Goal: Transaction & Acquisition: Purchase product/service

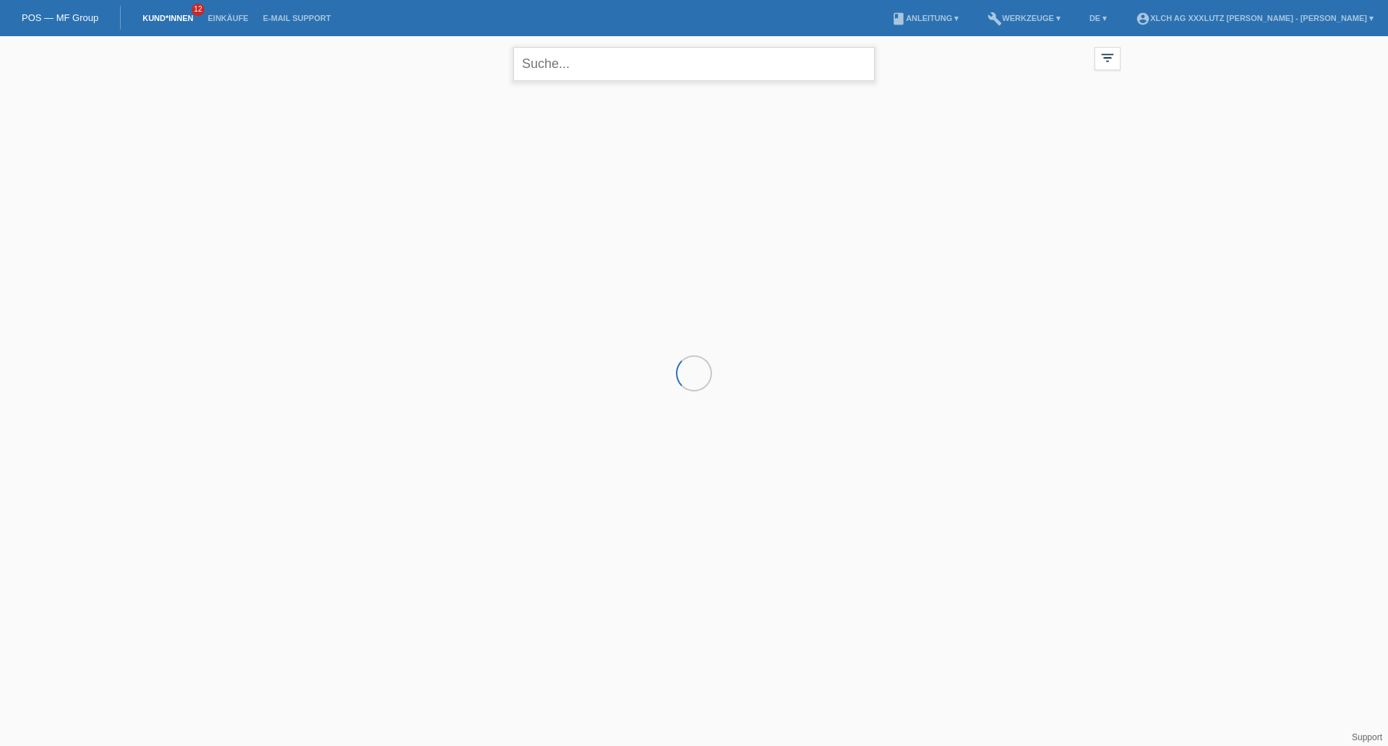
click at [589, 75] on input "text" at bounding box center [694, 64] width 362 height 34
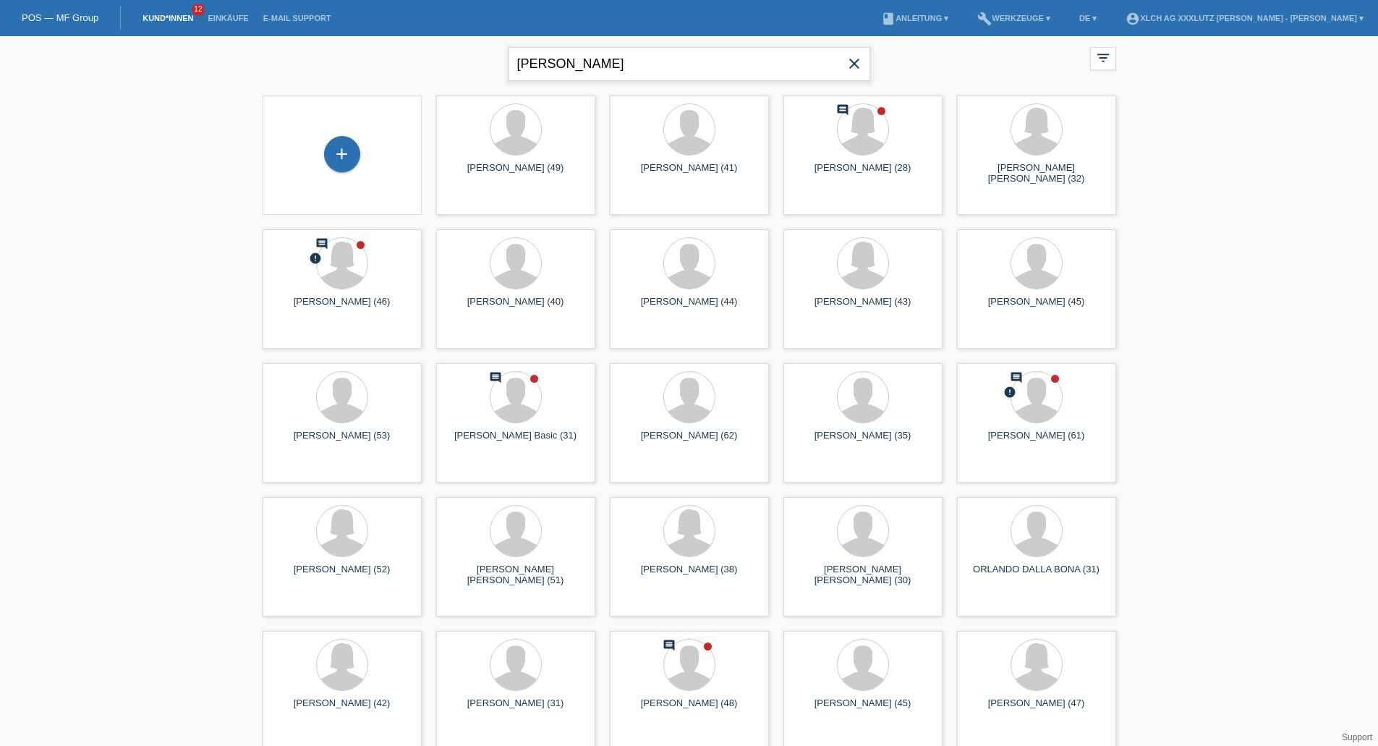
type input "[PERSON_NAME]"
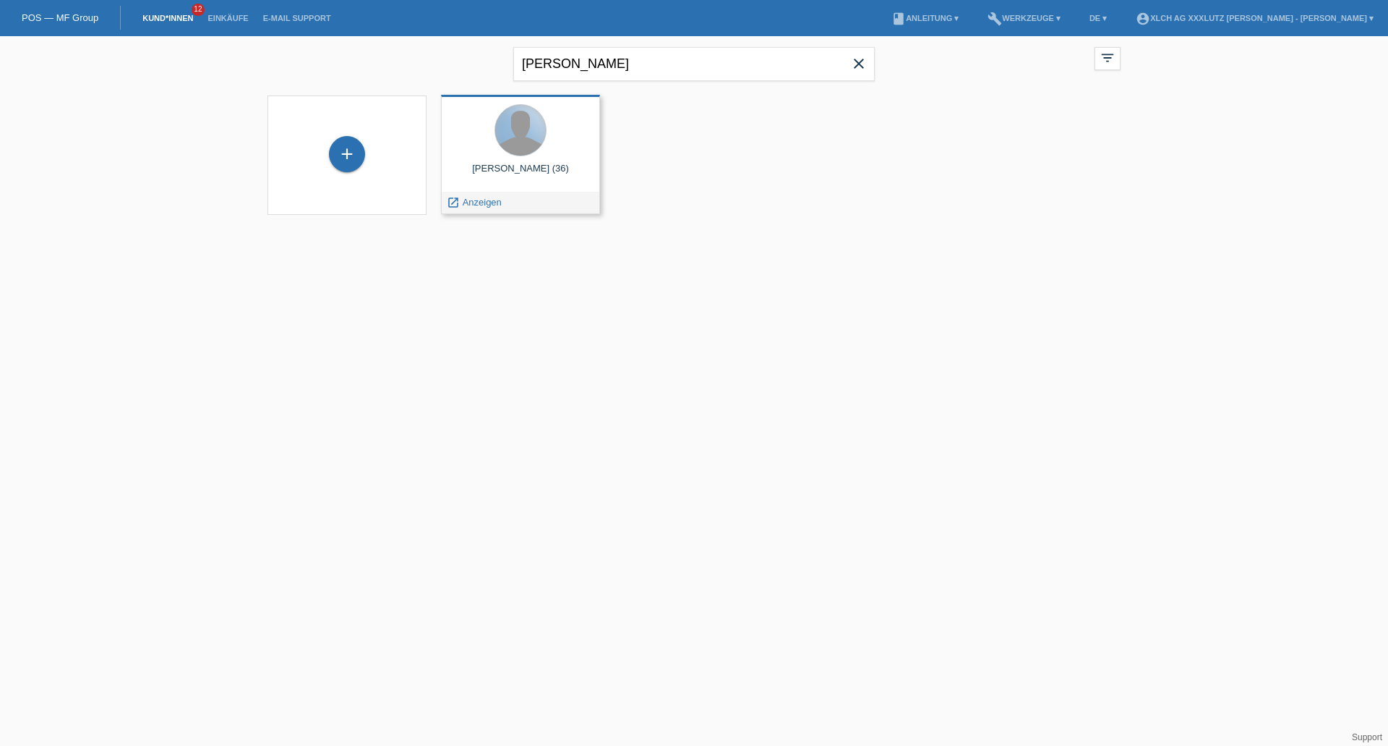
click at [530, 135] on div at bounding box center [520, 130] width 51 height 51
click at [479, 206] on span "Anzeigen" at bounding box center [482, 202] width 39 height 11
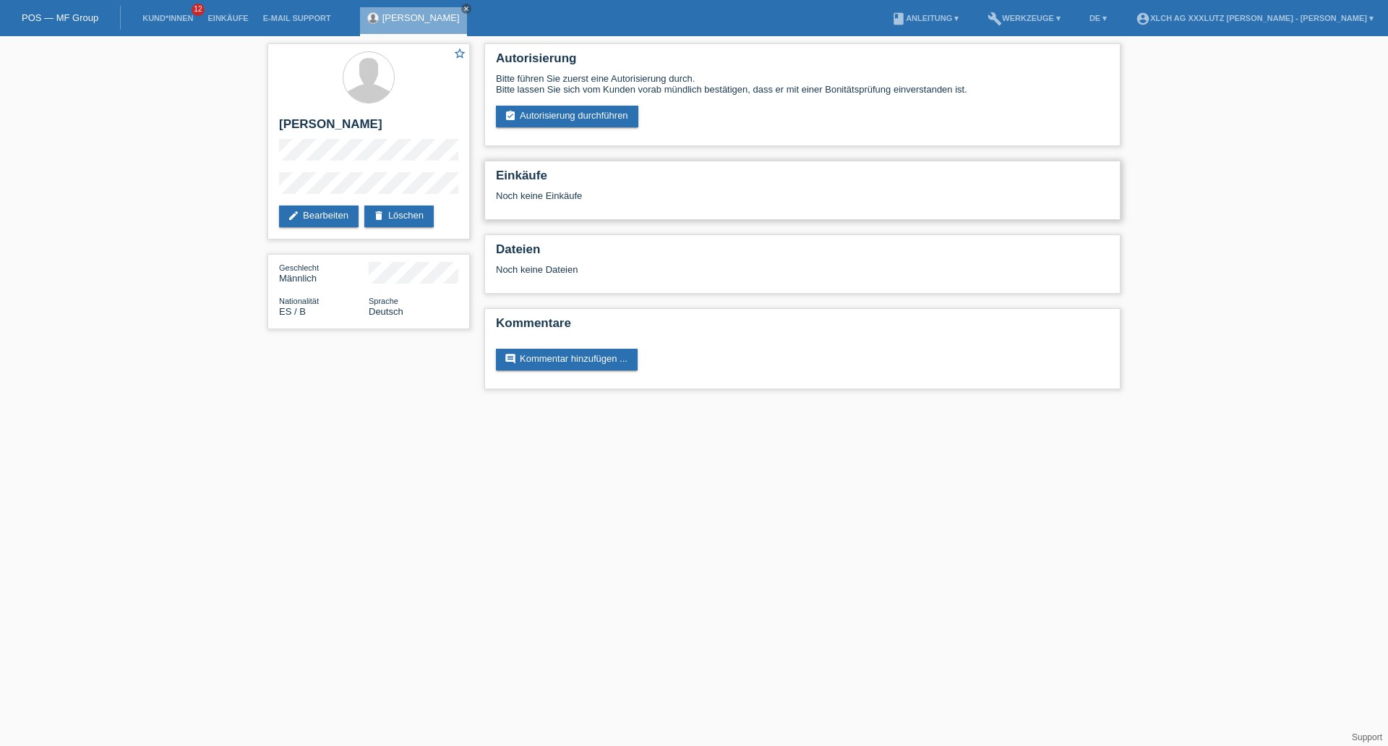
click at [518, 177] on h2 "Einkäufe" at bounding box center [802, 179] width 613 height 22
click at [229, 14] on link "Einkäufe" at bounding box center [227, 18] width 55 height 9
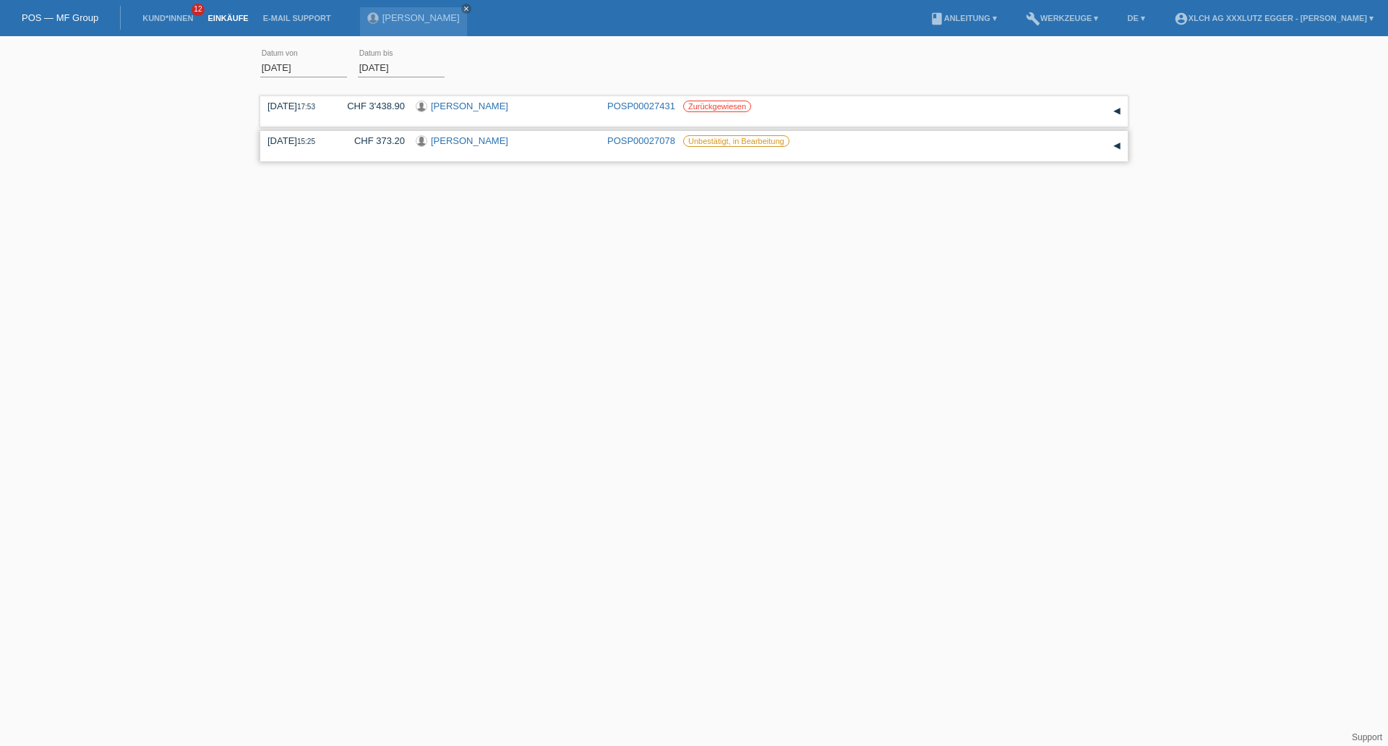
click at [1122, 148] on div "▾" at bounding box center [1117, 146] width 22 height 22
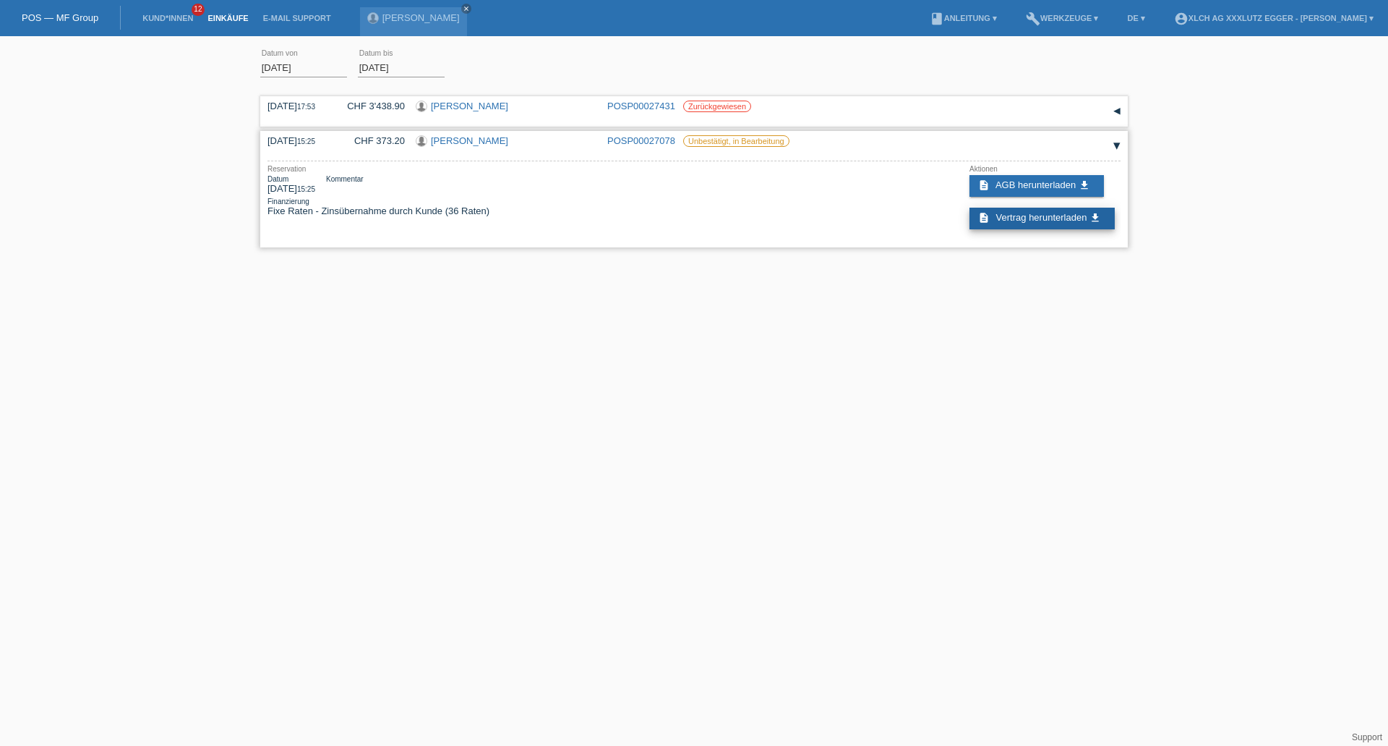
click at [1064, 212] on span "Vertrag herunterladen" at bounding box center [1041, 217] width 91 height 11
click at [1115, 108] on div "▾" at bounding box center [1117, 112] width 22 height 22
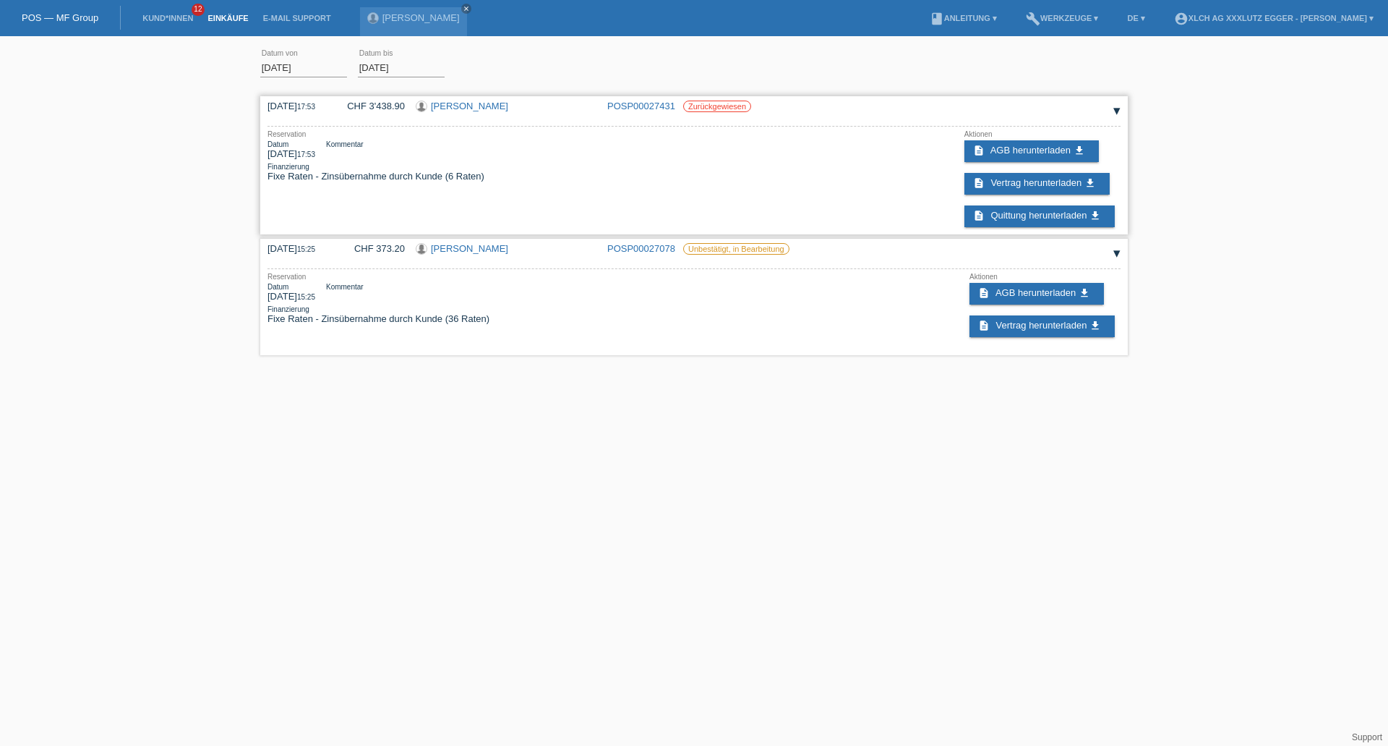
click at [649, 184] on div "Reservation Datum 12.09.2025 17:53 Kommentar Finanzierung Fixe Raten - Zinsüber…" at bounding box center [694, 178] width 853 height 97
click at [1001, 184] on span "Vertrag herunterladen" at bounding box center [1036, 182] width 91 height 11
click at [226, 15] on link "Einkäufe" at bounding box center [227, 18] width 55 height 9
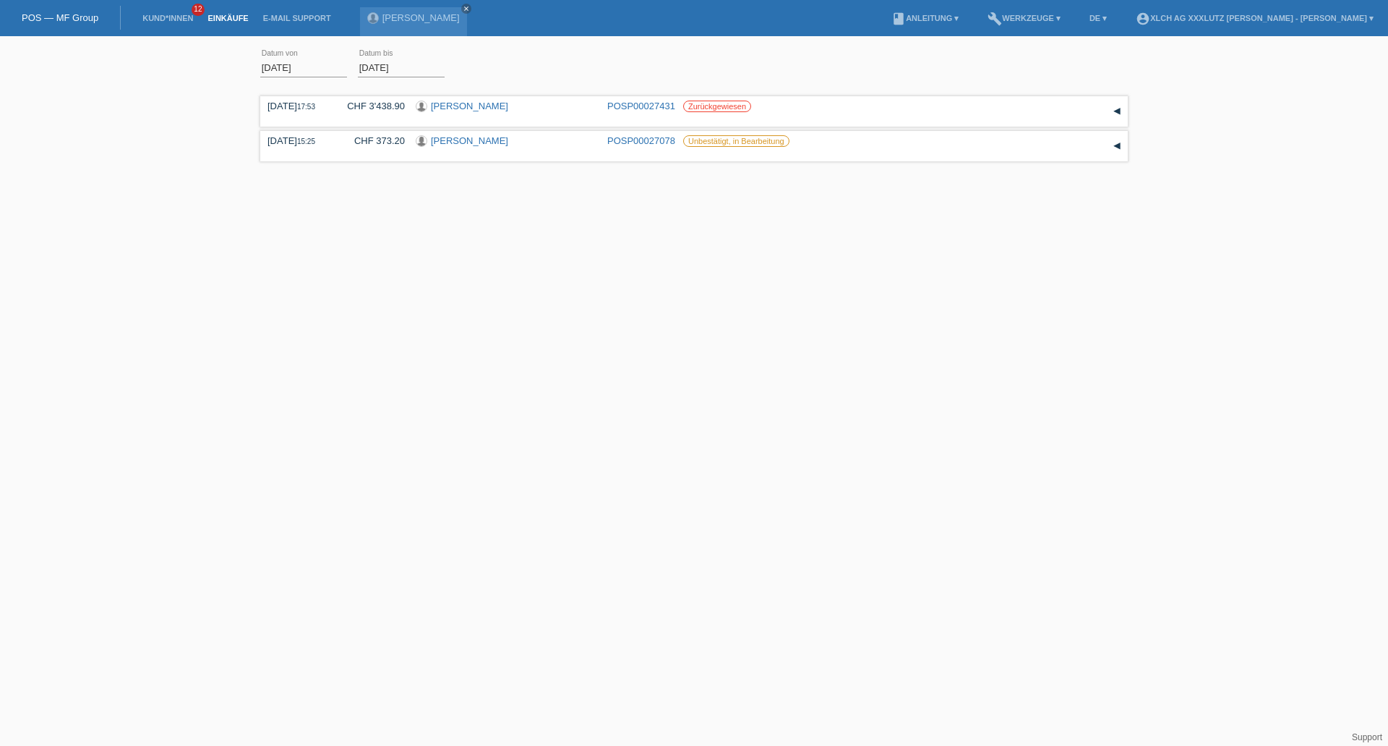
click at [286, 67] on input "01.09.2025" at bounding box center [303, 68] width 87 height 18
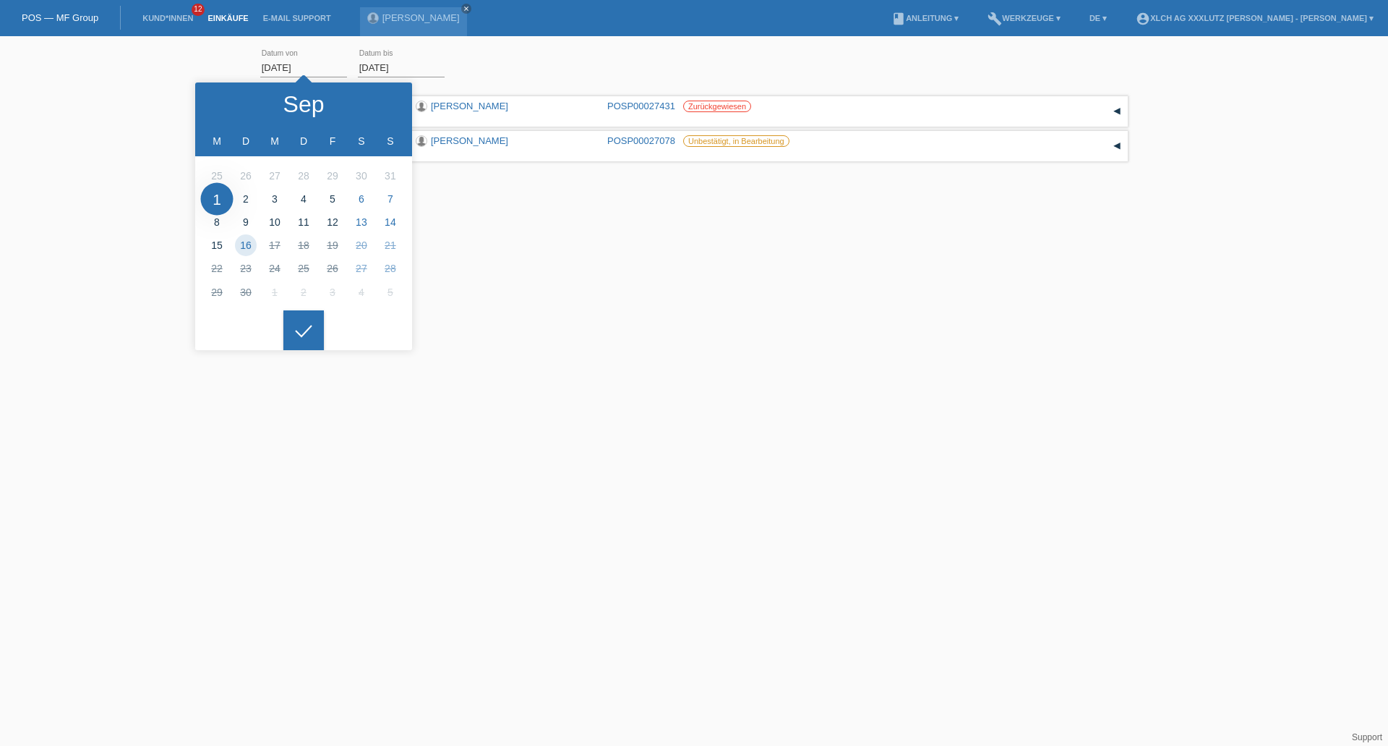
click at [283, 64] on input "01.09.2025" at bounding box center [303, 68] width 87 height 18
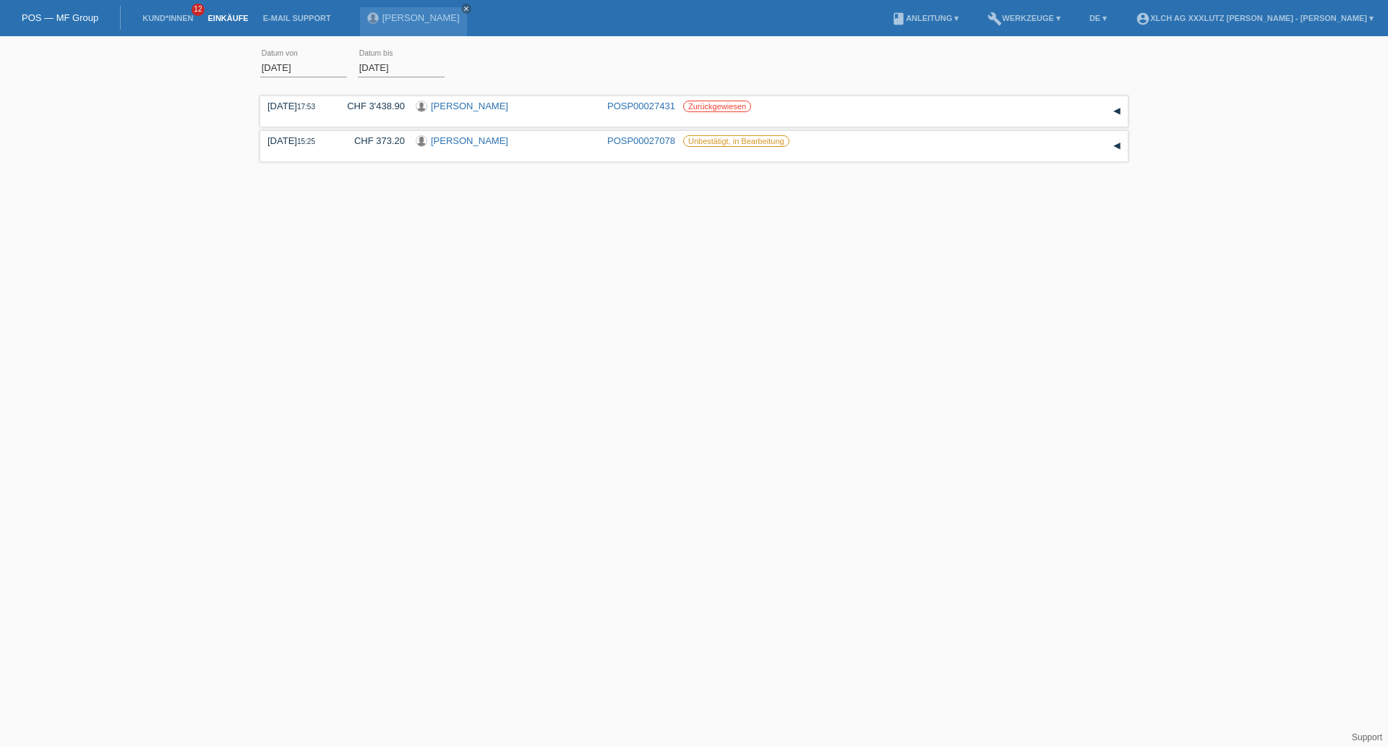
click at [283, 64] on input "01.09.2025" at bounding box center [303, 68] width 87 height 18
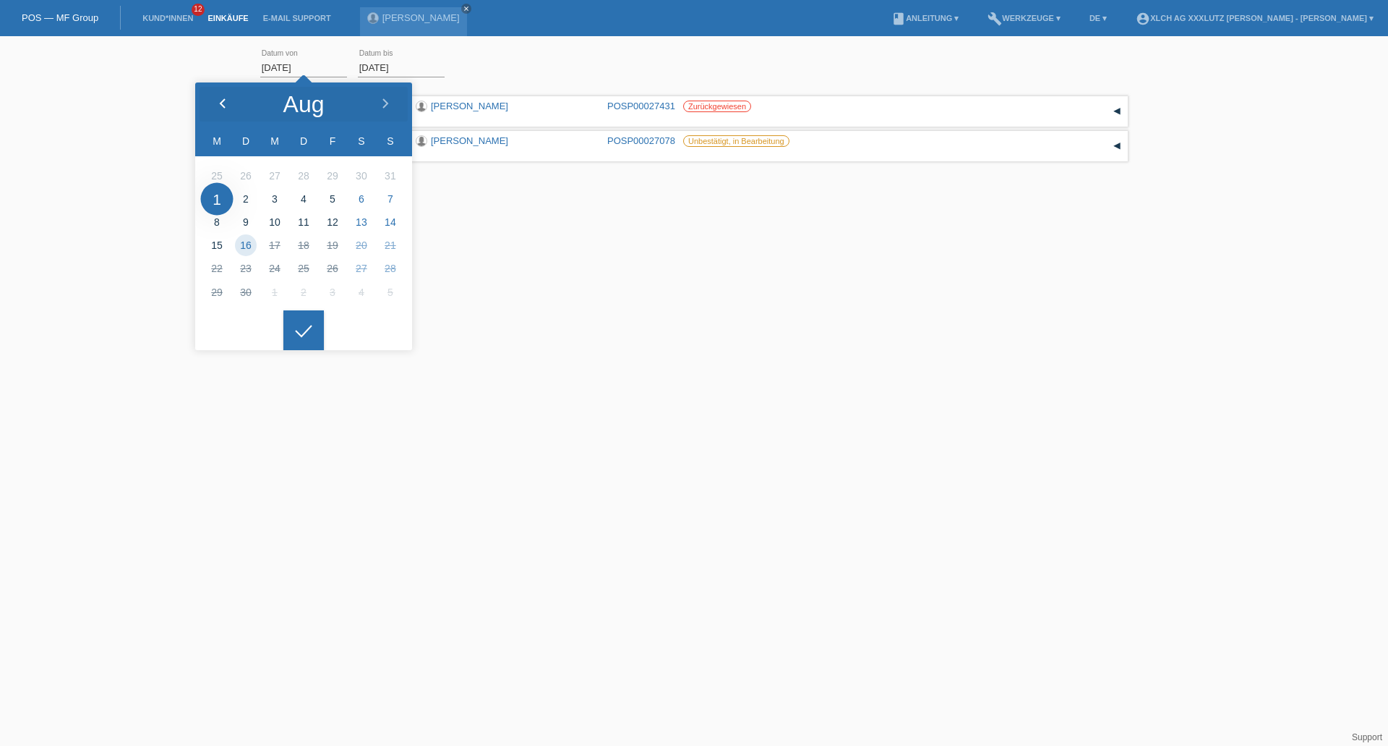
click at [222, 92] on div at bounding box center [222, 103] width 54 height 43
type input "01.08.2025"
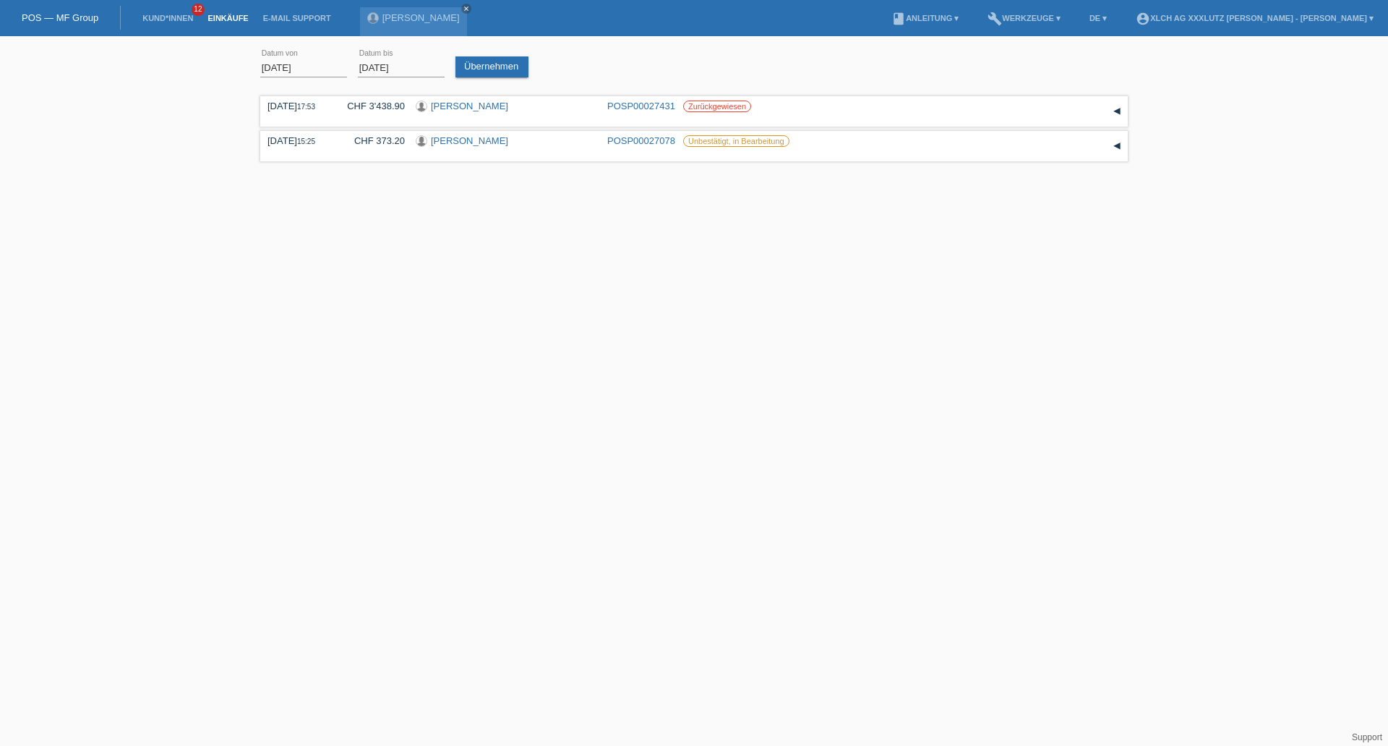
click at [300, 323] on div at bounding box center [303, 319] width 40 height 40
click at [466, 68] on link "Übernehmen" at bounding box center [492, 66] width 73 height 21
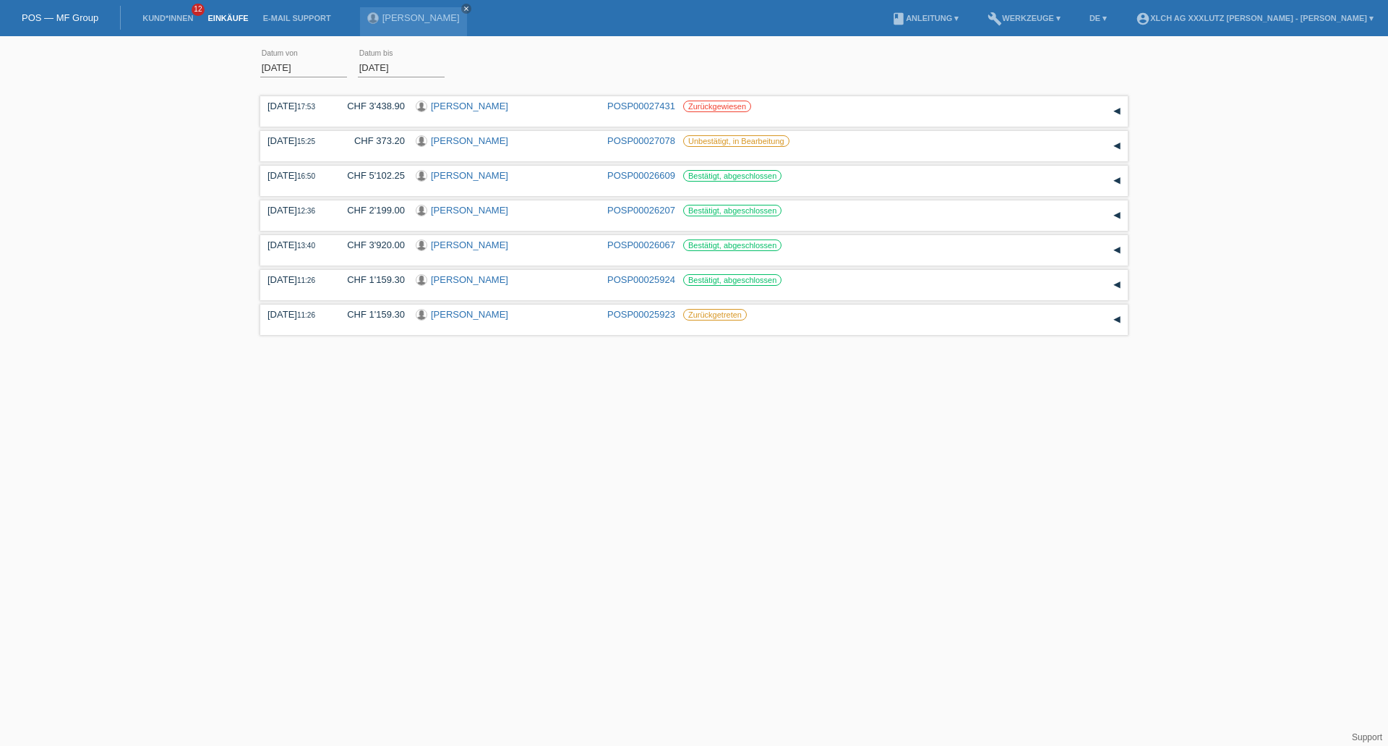
click at [213, 20] on link "Einkäufe" at bounding box center [227, 18] width 55 height 9
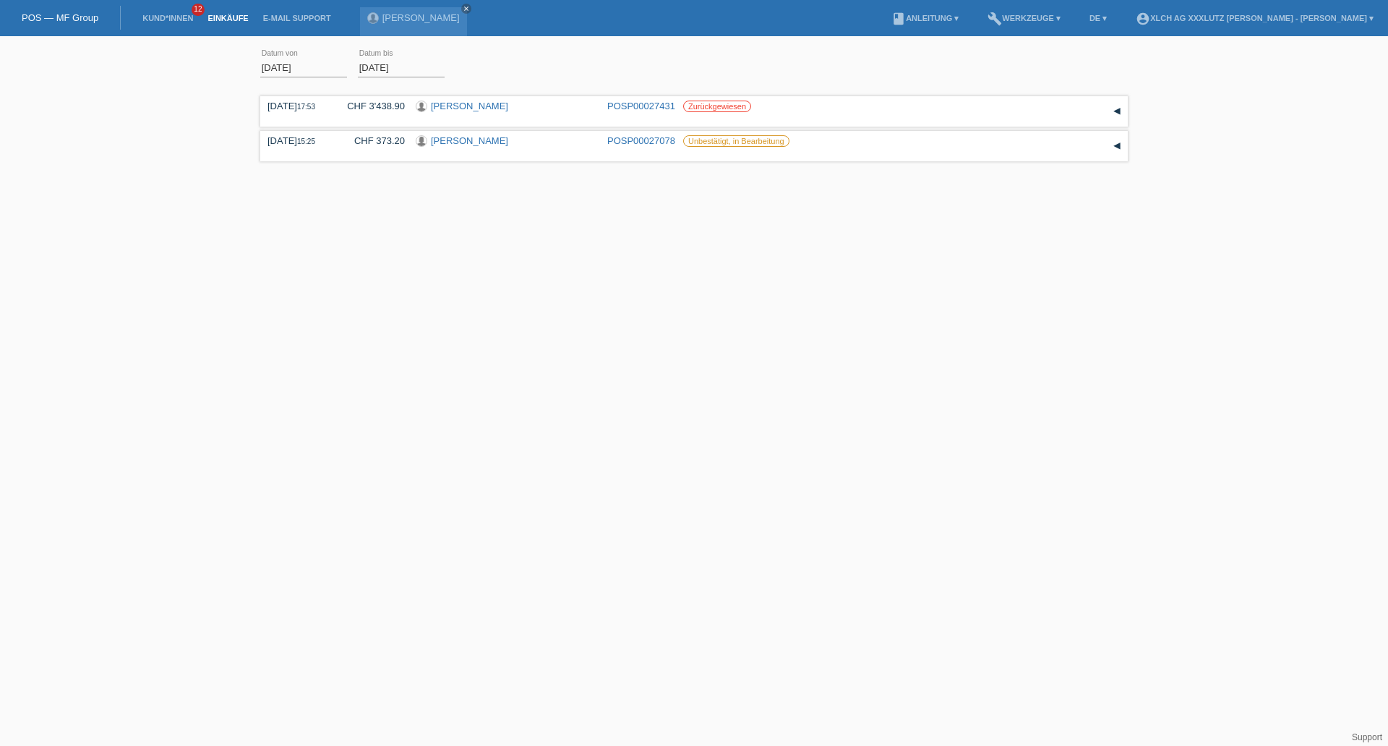
click at [278, 67] on input "[DATE]" at bounding box center [303, 68] width 87 height 18
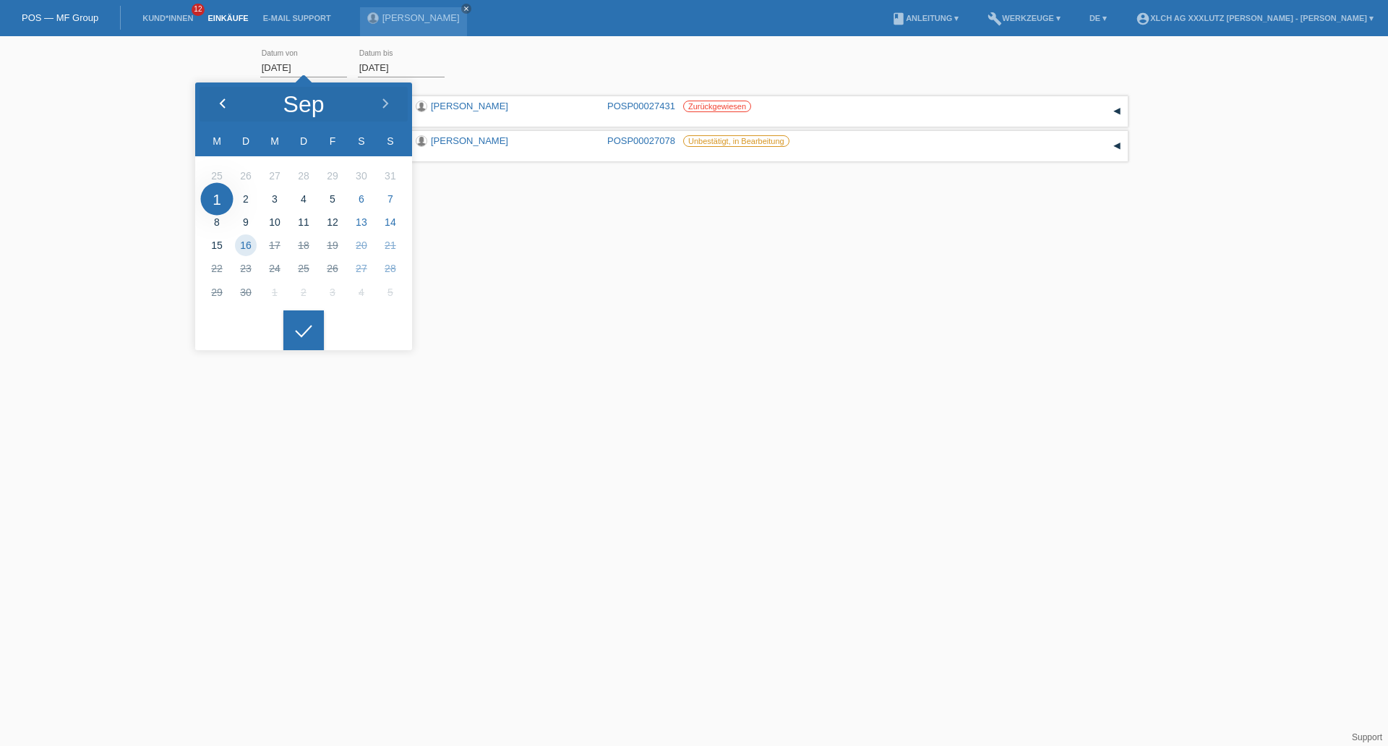
click at [218, 95] on div at bounding box center [222, 103] width 54 height 43
type input "[DATE]"
click at [302, 320] on div at bounding box center [303, 330] width 40 height 40
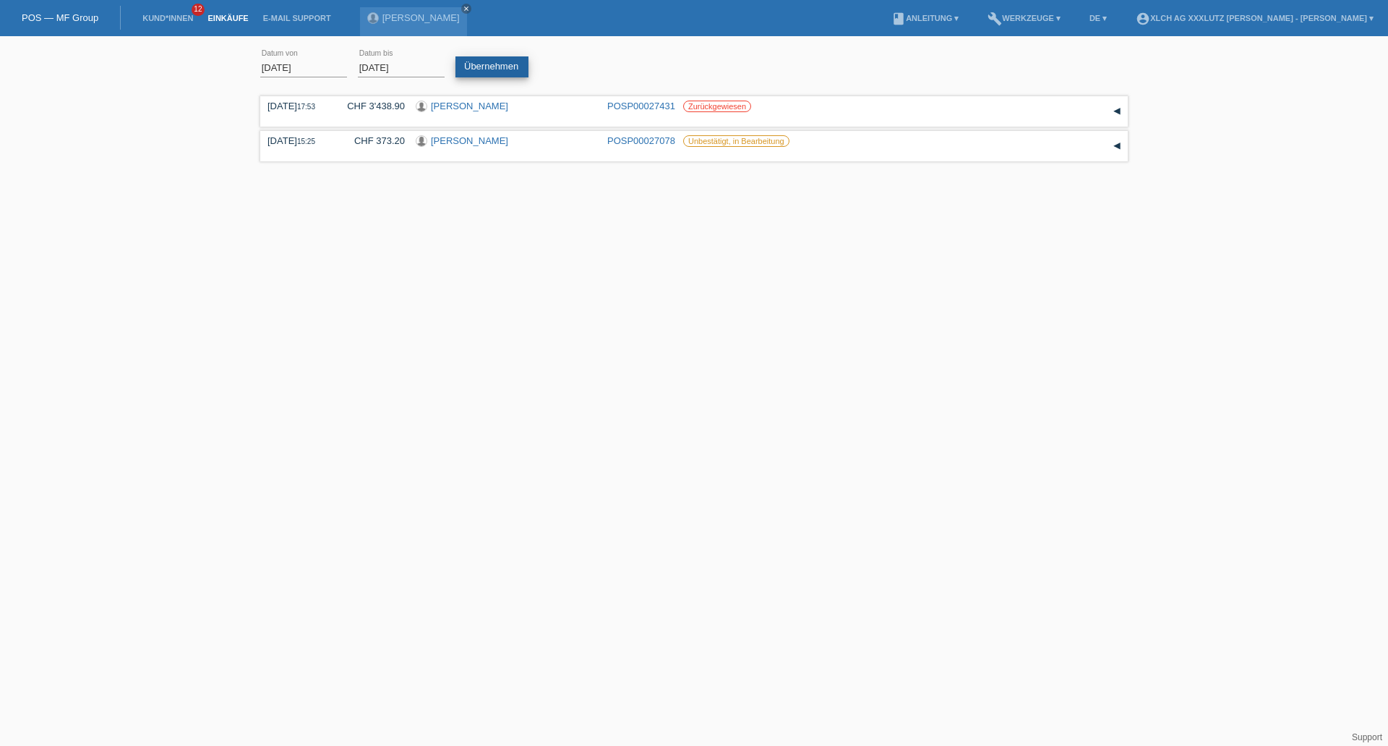
click at [476, 72] on link "Übernehmen" at bounding box center [492, 66] width 73 height 21
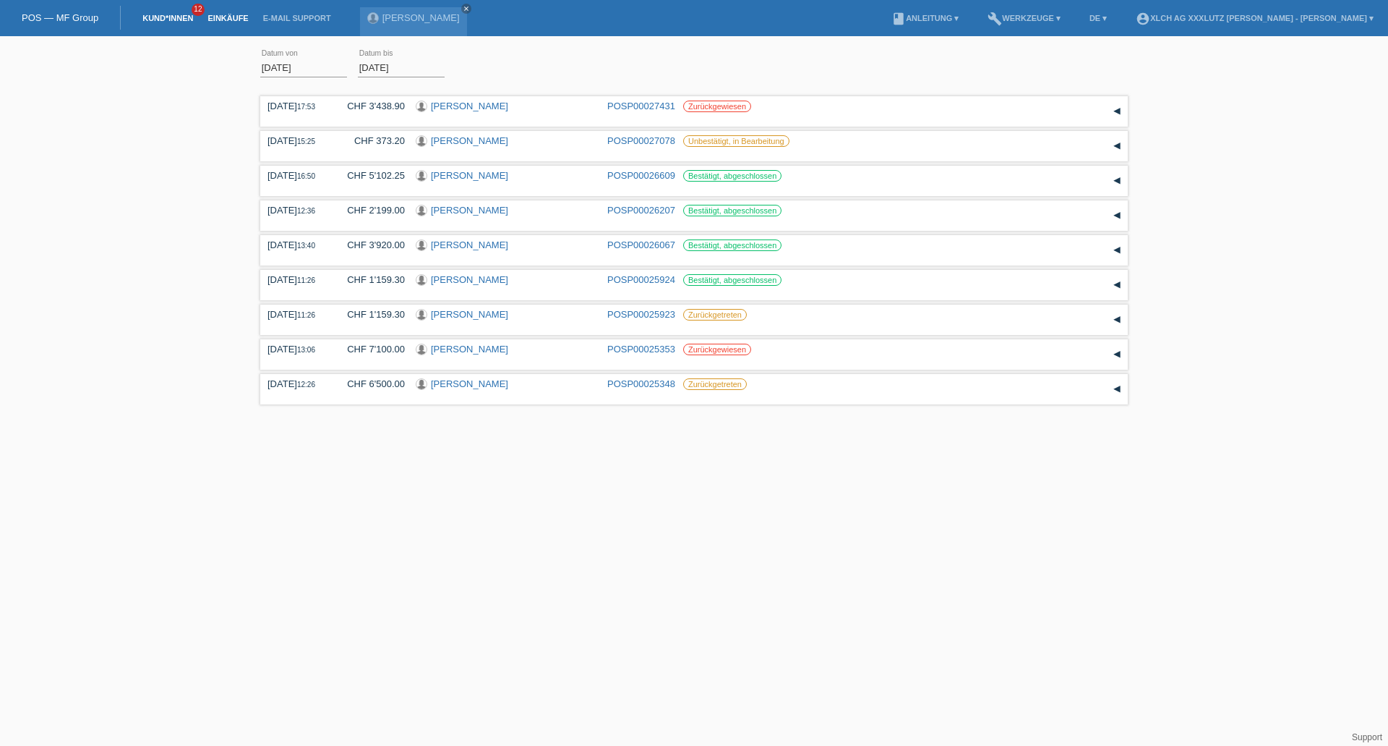
click at [182, 20] on link "Kund*innen" at bounding box center [167, 18] width 65 height 9
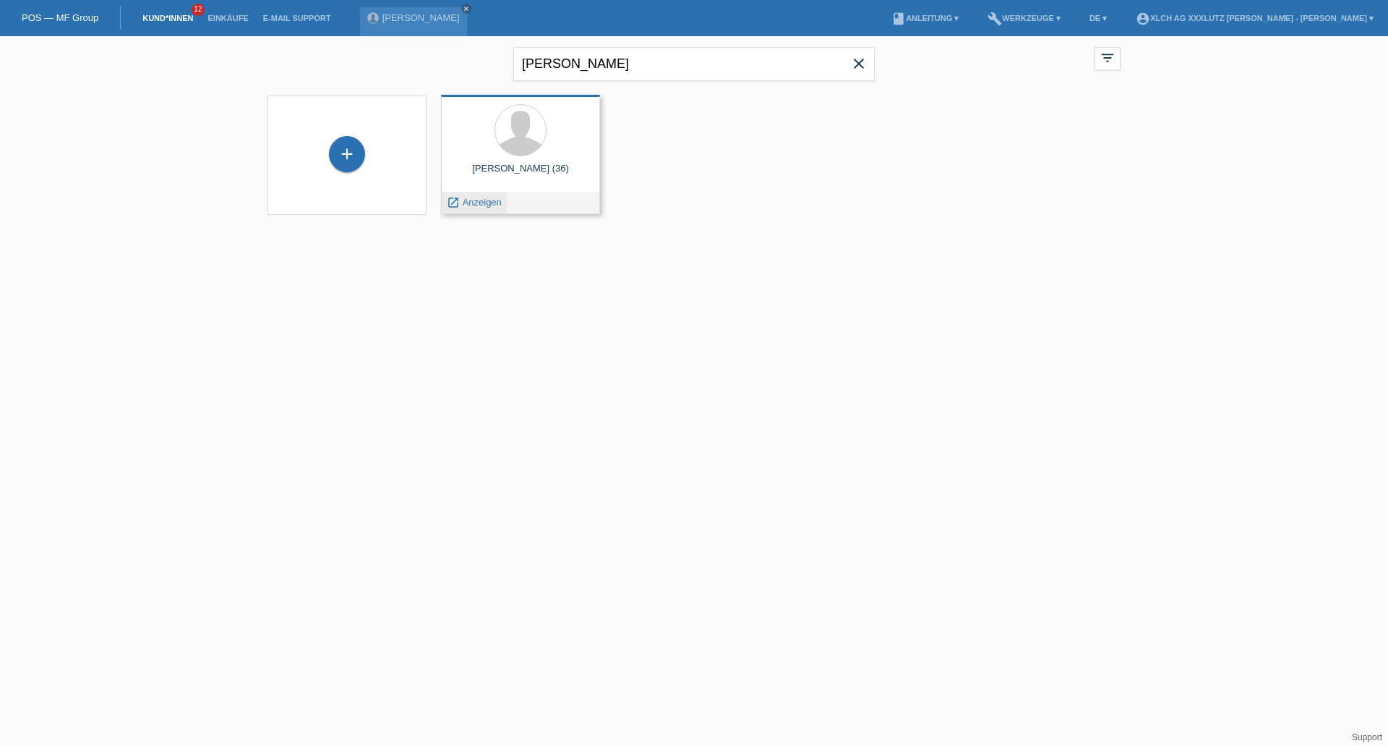
click at [482, 202] on span "Anzeigen" at bounding box center [482, 202] width 39 height 11
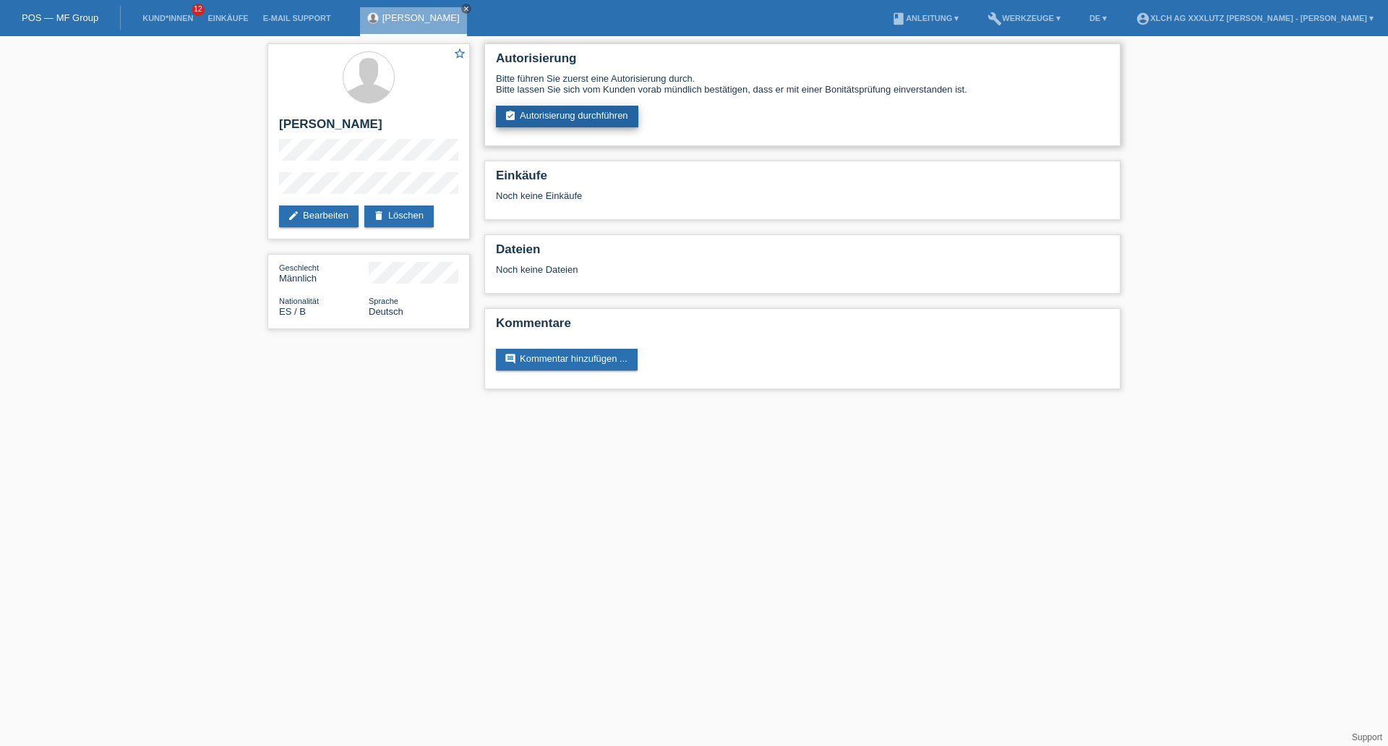
click at [586, 121] on link "assignment_turned_in Autorisierung durchführen" at bounding box center [567, 117] width 142 height 22
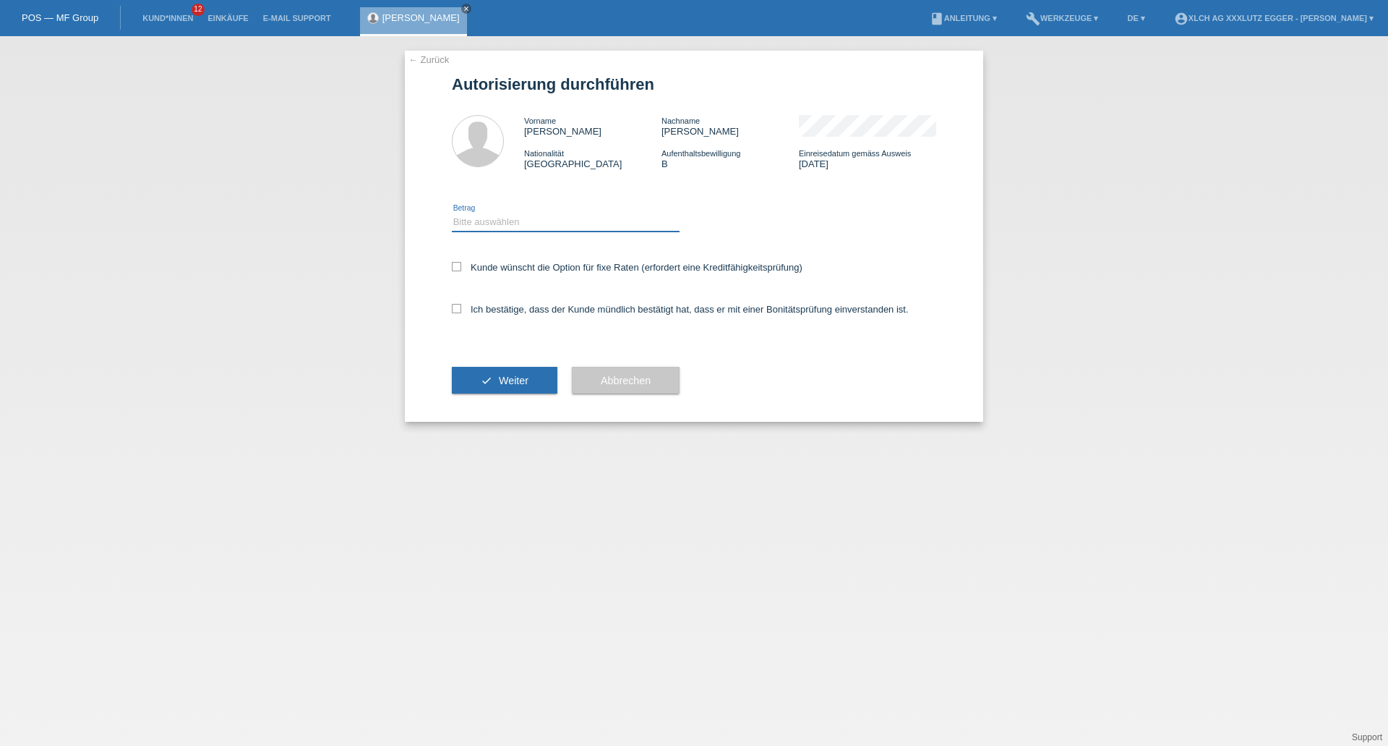
click at [490, 226] on select "Bitte auswählen CHF 1.00 - CHF 499.00 CHF 500.00 - CHF 1'999.00 CHF 2'000.00 - …" at bounding box center [566, 221] width 228 height 17
select select "2"
click at [452, 213] on select "Bitte auswählen CHF 1.00 - CHF 499.00 CHF 500.00 - CHF 1'999.00 CHF 2'000.00 - …" at bounding box center [566, 221] width 228 height 17
click at [454, 262] on icon at bounding box center [456, 266] width 9 height 9
click at [454, 262] on input "Kunde wünscht die Option für fixe Raten (erfordert eine Kreditfähigkeitsprüfung)" at bounding box center [456, 266] width 9 height 9
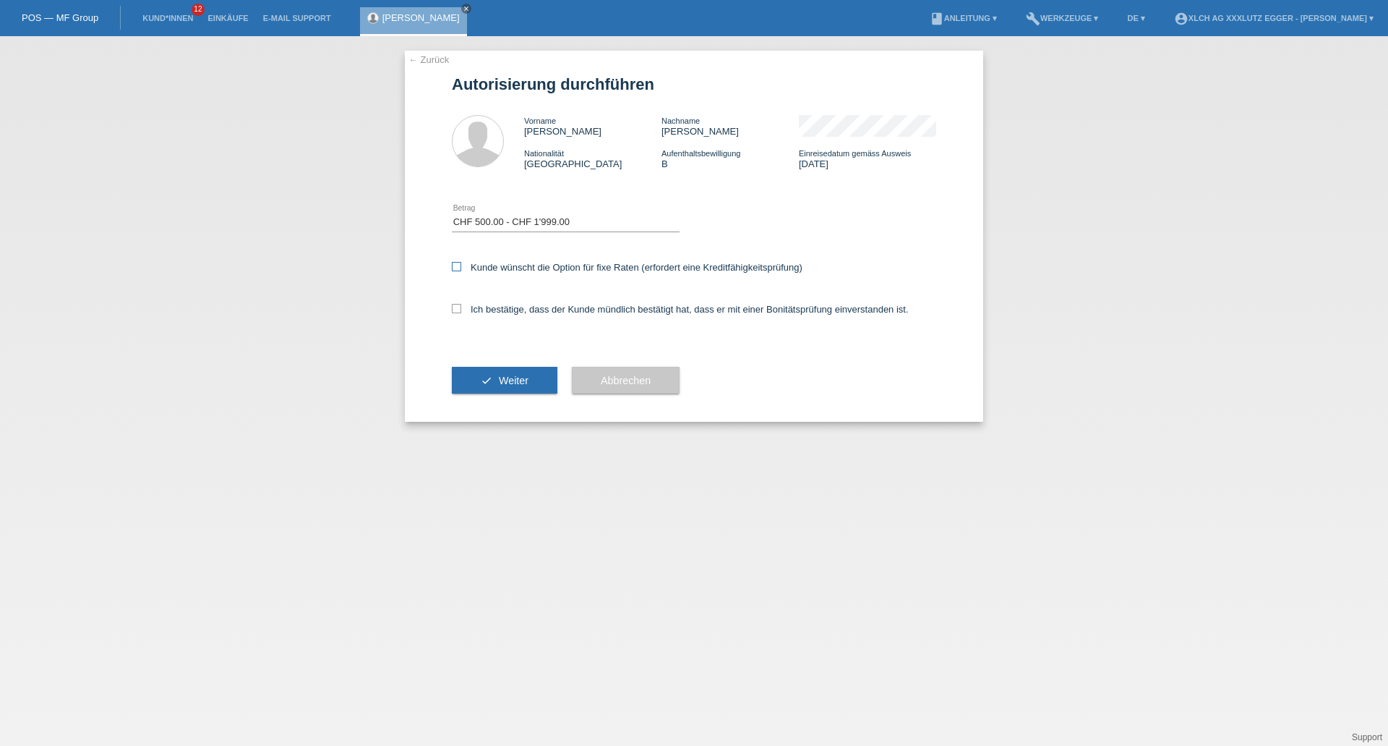
checkbox input "true"
click at [454, 302] on div "Ich bestätige, dass der Kunde mündlich bestätigt hat, dass er mit einer Bonität…" at bounding box center [694, 313] width 484 height 49
click at [450, 303] on div "← Zurück Autorisierung durchführen Vorname Jaynele Gonzalo Nachname Vergonzzini…" at bounding box center [694, 236] width 578 height 371
click at [456, 312] on icon at bounding box center [456, 308] width 9 height 9
click at [456, 312] on input "Ich bestätige, dass der Kunde mündlich bestätigt hat, dass er mit einer Bonität…" at bounding box center [456, 308] width 9 height 9
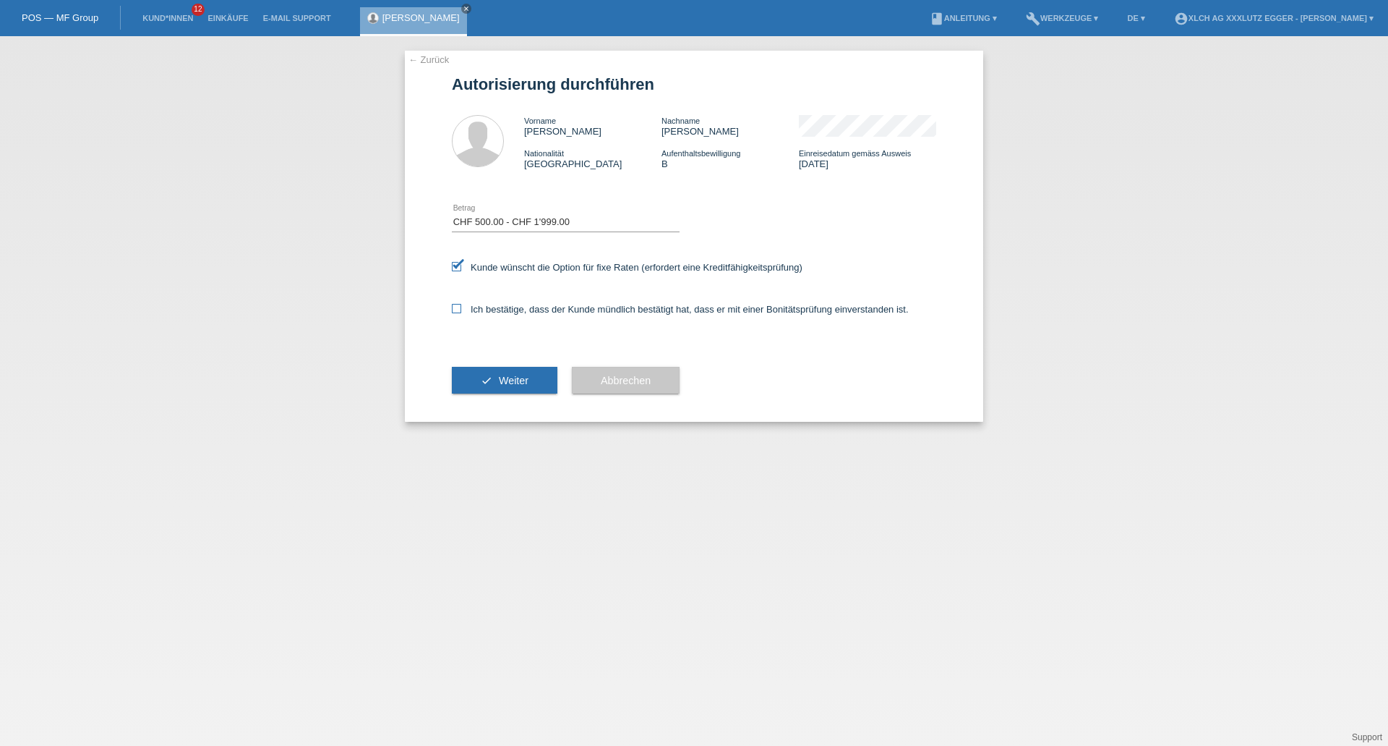
checkbox input "true"
click at [482, 359] on div "check Weiter" at bounding box center [505, 380] width 106 height 84
click at [484, 367] on button "check Weiter" at bounding box center [505, 380] width 106 height 27
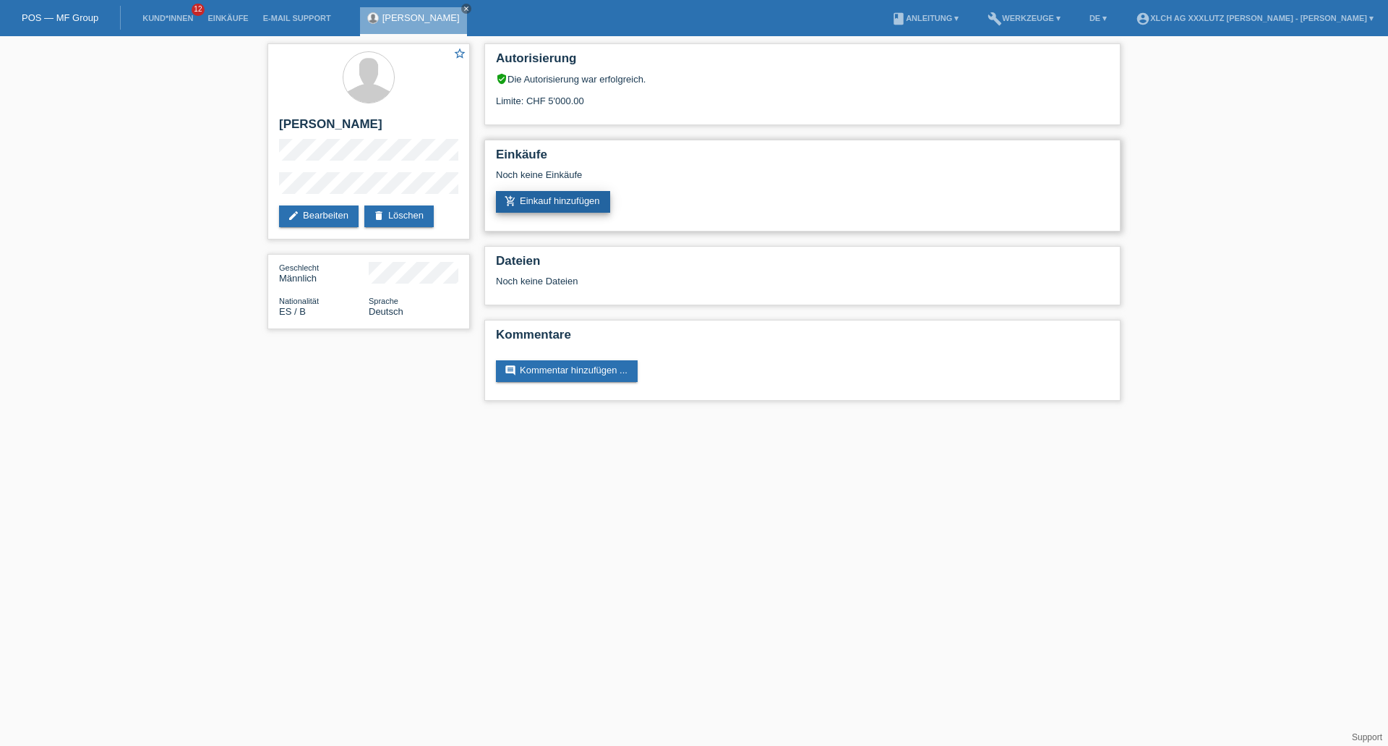
click at [571, 201] on link "add_shopping_cart Einkauf hinzufügen" at bounding box center [553, 202] width 114 height 22
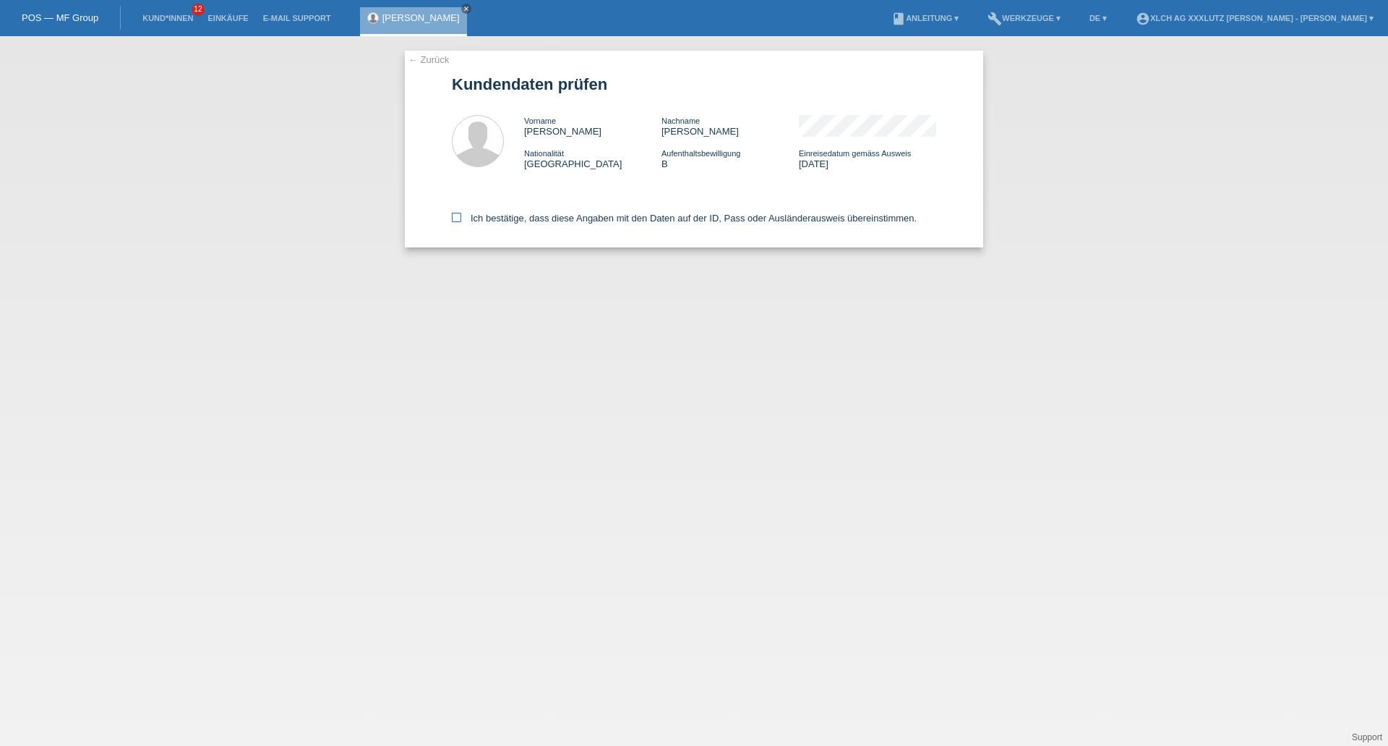
click at [462, 221] on label "Ich bestätige, dass diese Angaben mit den Daten auf der ID, Pass oder Ausländer…" at bounding box center [684, 218] width 465 height 11
click at [461, 221] on input "Ich bestätige, dass diese Angaben mit den Daten auf der ID, Pass oder Ausländer…" at bounding box center [456, 217] width 9 height 9
checkbox input "true"
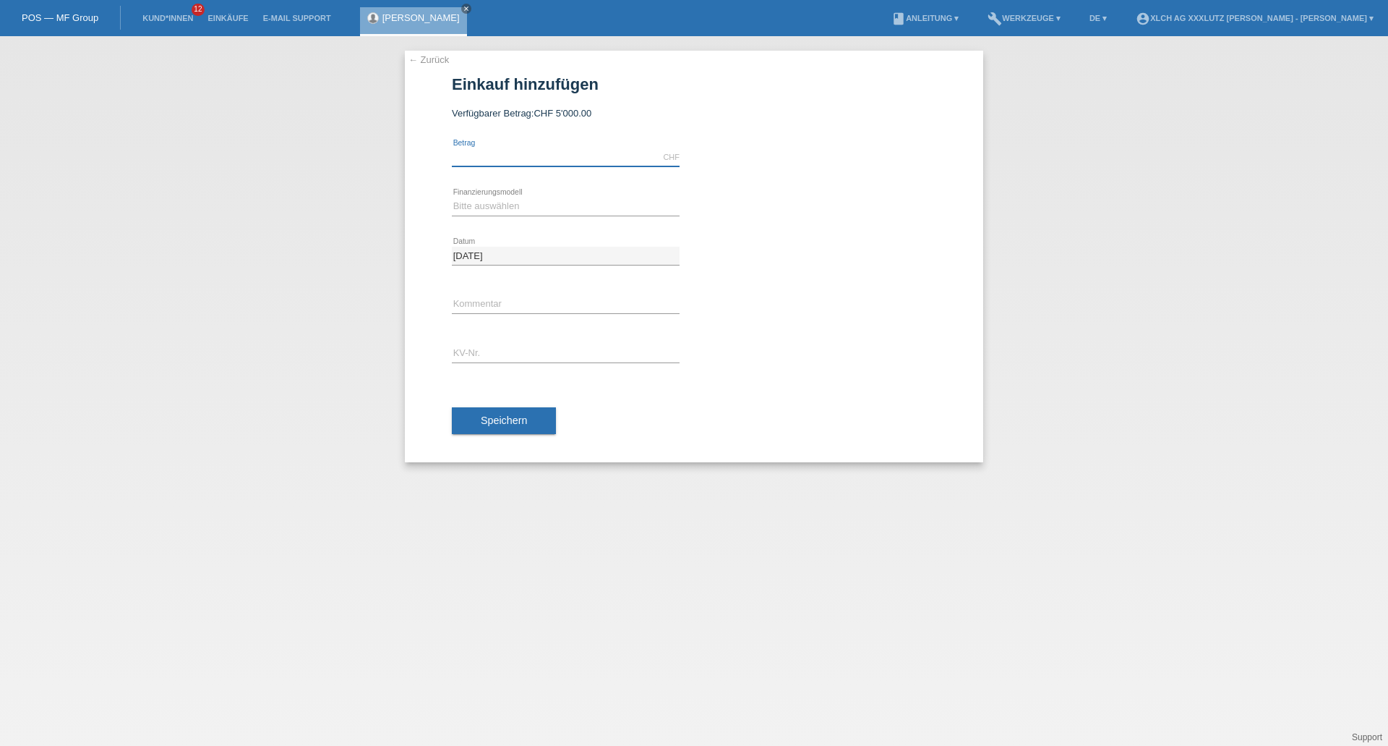
click at [529, 163] on input "text" at bounding box center [566, 157] width 228 height 18
type input "937.60"
click at [538, 202] on select "Bitte auswählen Kauf auf Rechnung mit Teilzahlungsoption Fixe Raten - Zinsübern…" at bounding box center [566, 205] width 228 height 17
select select "109"
click at [452, 197] on select "Bitte auswählen Kauf auf Rechnung mit Teilzahlungsoption Fixe Raten - Zinsübern…" at bounding box center [566, 205] width 228 height 17
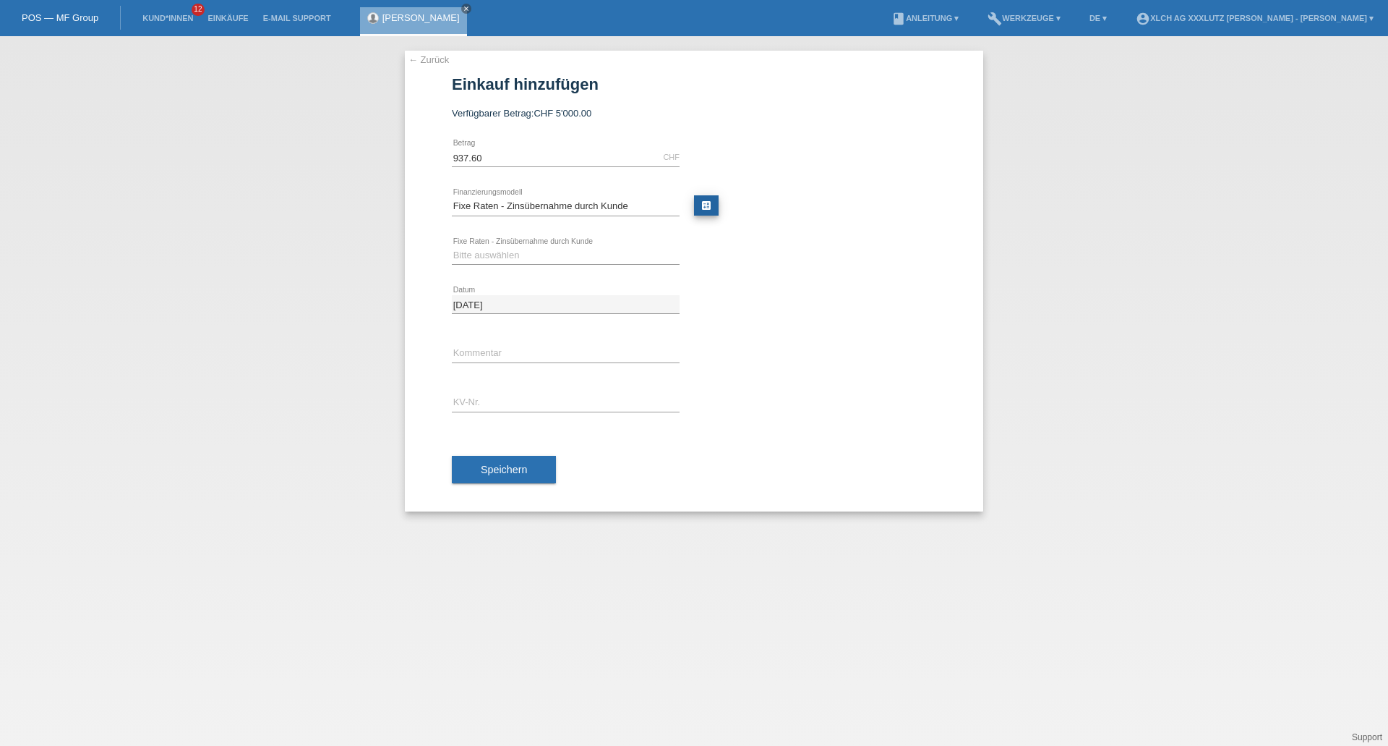
click at [699, 201] on link "calculate" at bounding box center [706, 205] width 25 height 20
type input "937.60"
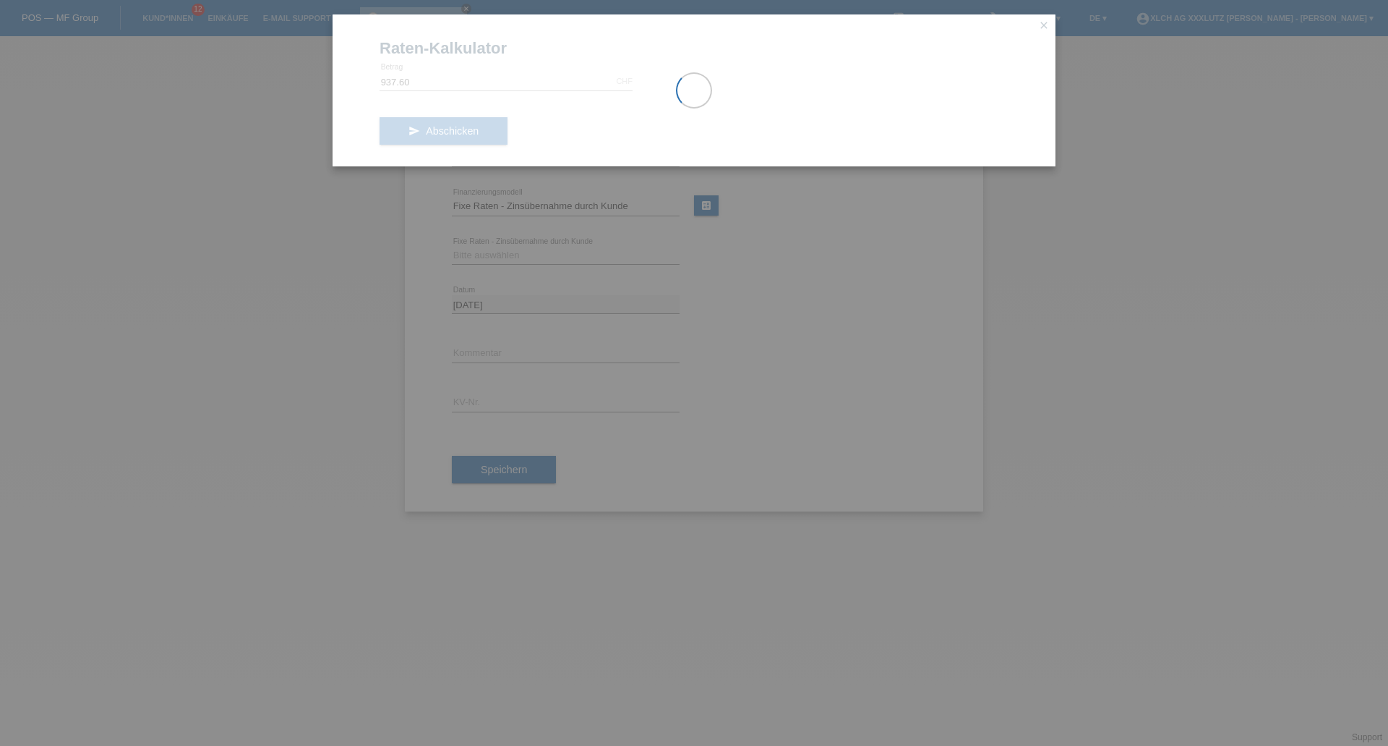
click at [490, 130] on div at bounding box center [694, 90] width 723 height 152
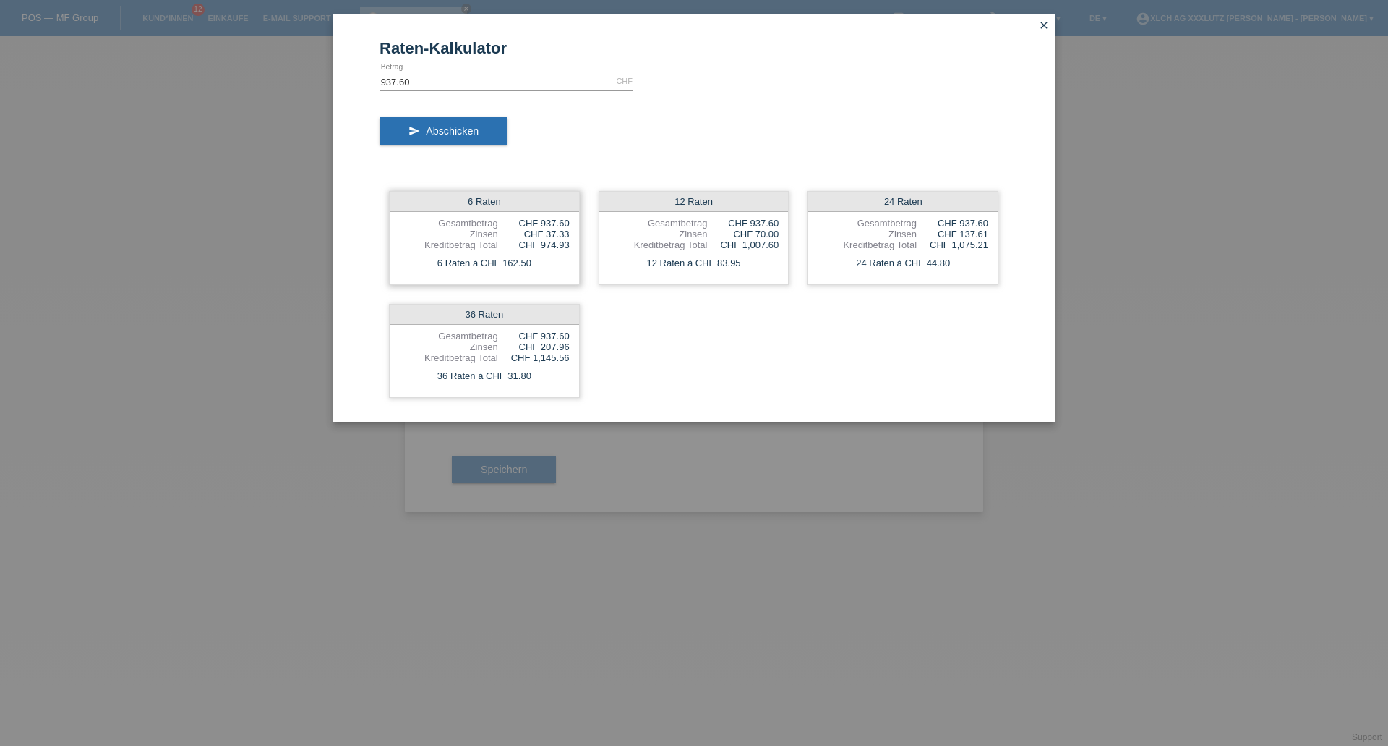
click at [479, 274] on div "6 Raten Gesamtbetrag CHF 937.60 Zinsen CHF 37.33 Kreditbetrag Total CHF 974.93 …" at bounding box center [484, 238] width 191 height 94
click at [483, 247] on div "Kreditbetrag Total" at bounding box center [448, 244] width 99 height 11
click at [489, 200] on div "6 Raten" at bounding box center [484, 202] width 189 height 20
click at [492, 200] on div "6 Raten" at bounding box center [484, 202] width 189 height 20
click at [481, 205] on div "6 Raten" at bounding box center [484, 202] width 189 height 20
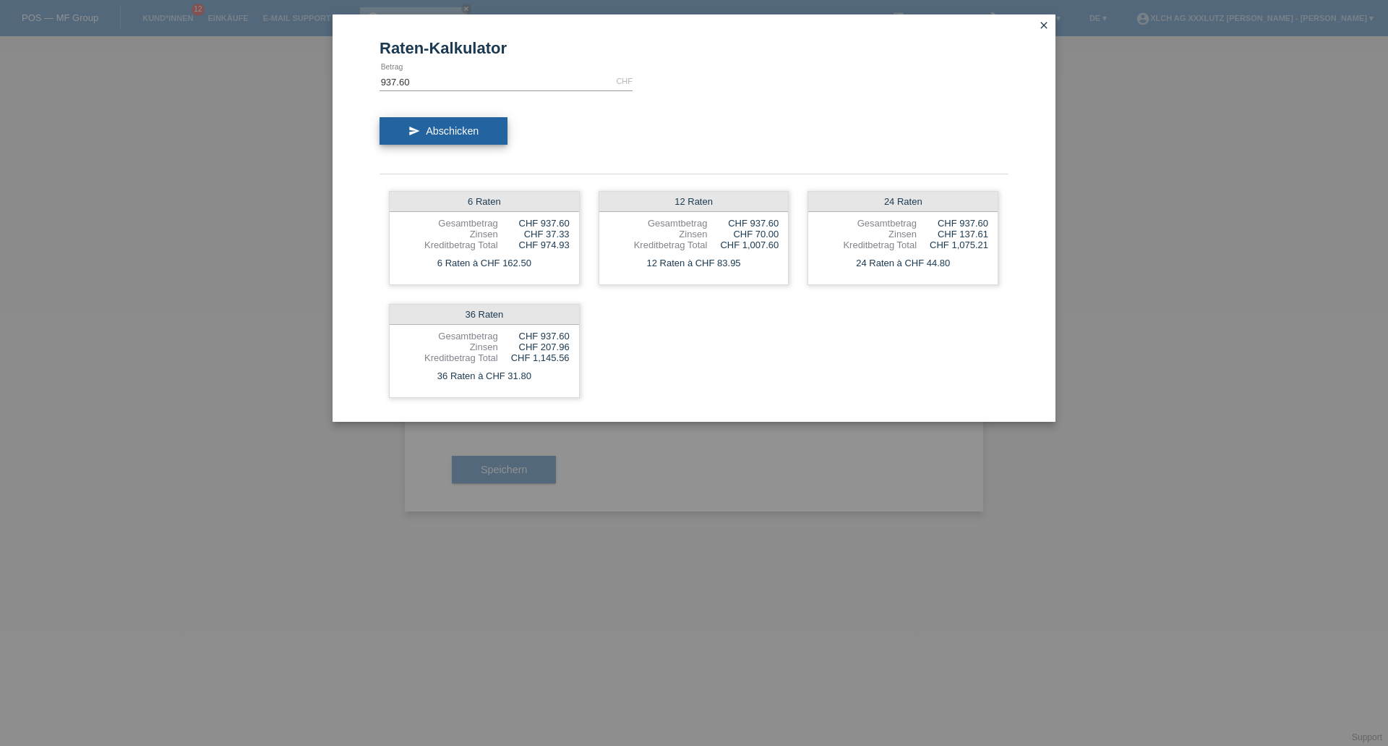
click at [447, 133] on span "Abschicken" at bounding box center [452, 131] width 53 height 12
click at [456, 218] on div "Gesamtbetrag" at bounding box center [448, 223] width 99 height 11
click at [456, 199] on div "6 Raten" at bounding box center [484, 202] width 189 height 20
click at [496, 265] on div "6 Raten à CHF 162.50" at bounding box center [484, 263] width 189 height 19
click at [490, 257] on div "6 Raten à CHF 162.50" at bounding box center [484, 263] width 189 height 19
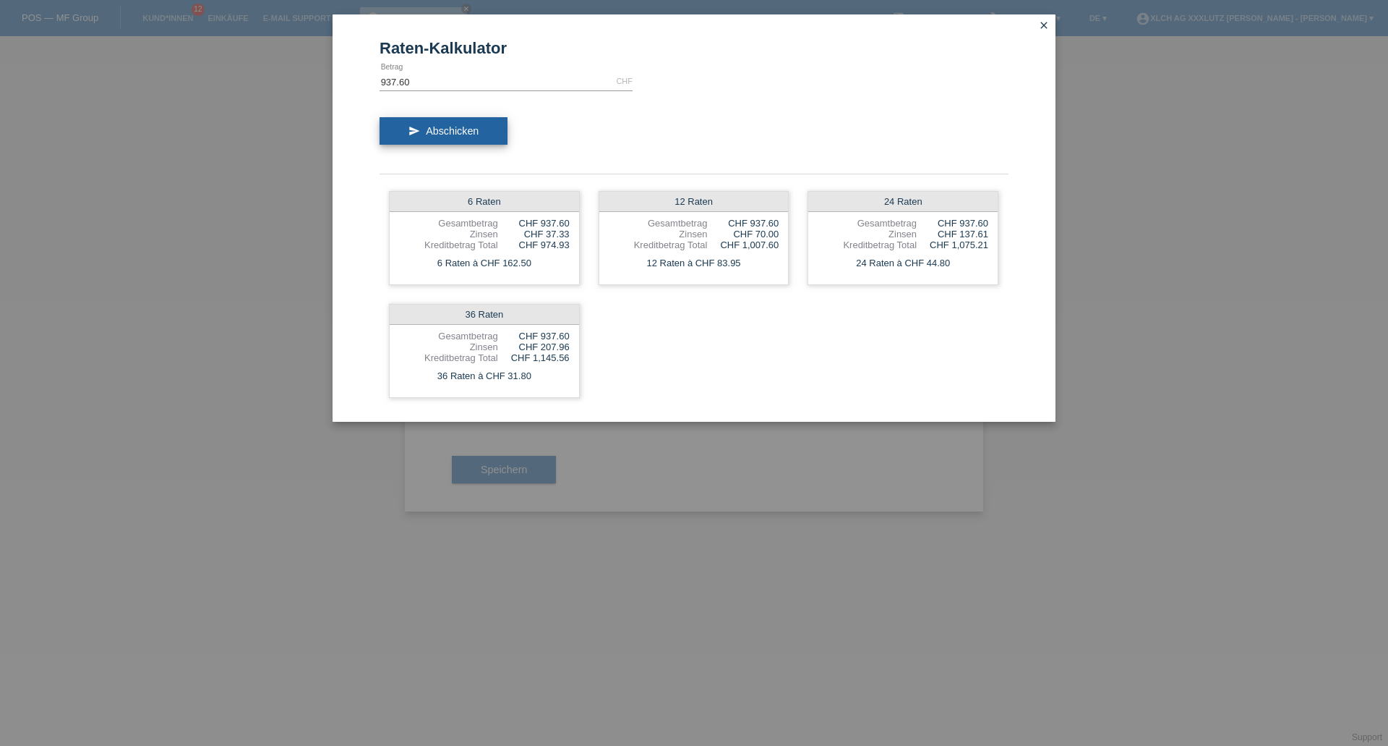
click at [451, 129] on span "Abschicken" at bounding box center [452, 131] width 53 height 12
click at [461, 202] on div "6 Raten" at bounding box center [484, 202] width 189 height 20
click at [491, 199] on div "6 Raten" at bounding box center [484, 202] width 189 height 20
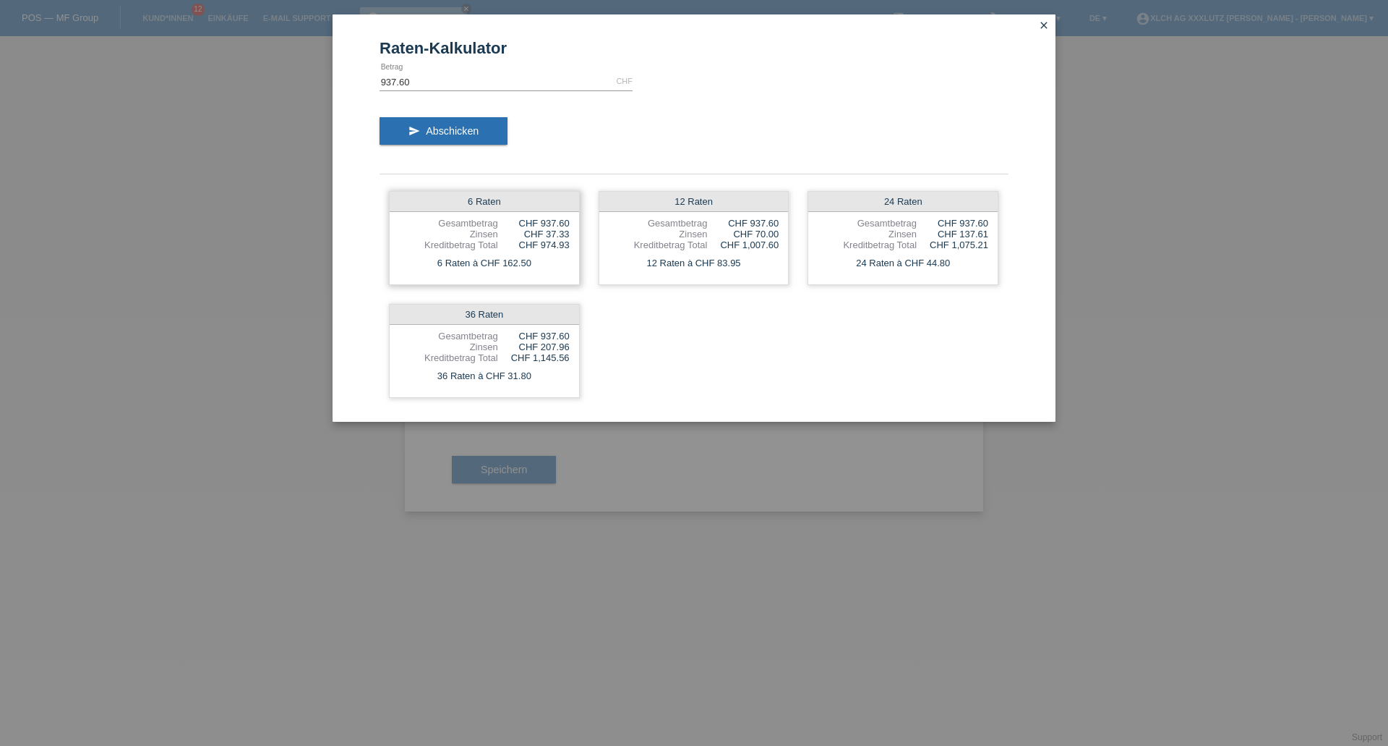
click at [518, 197] on div "6 Raten" at bounding box center [484, 202] width 189 height 20
click at [518, 202] on div "6 Raten" at bounding box center [484, 202] width 189 height 20
click at [511, 283] on div "6 Raten Gesamtbetrag CHF 937.60 Zinsen CHF 37.33 Kreditbetrag Total CHF 974.93 …" at bounding box center [484, 238] width 191 height 94
click at [1046, 22] on icon "close" at bounding box center [1044, 26] width 12 height 12
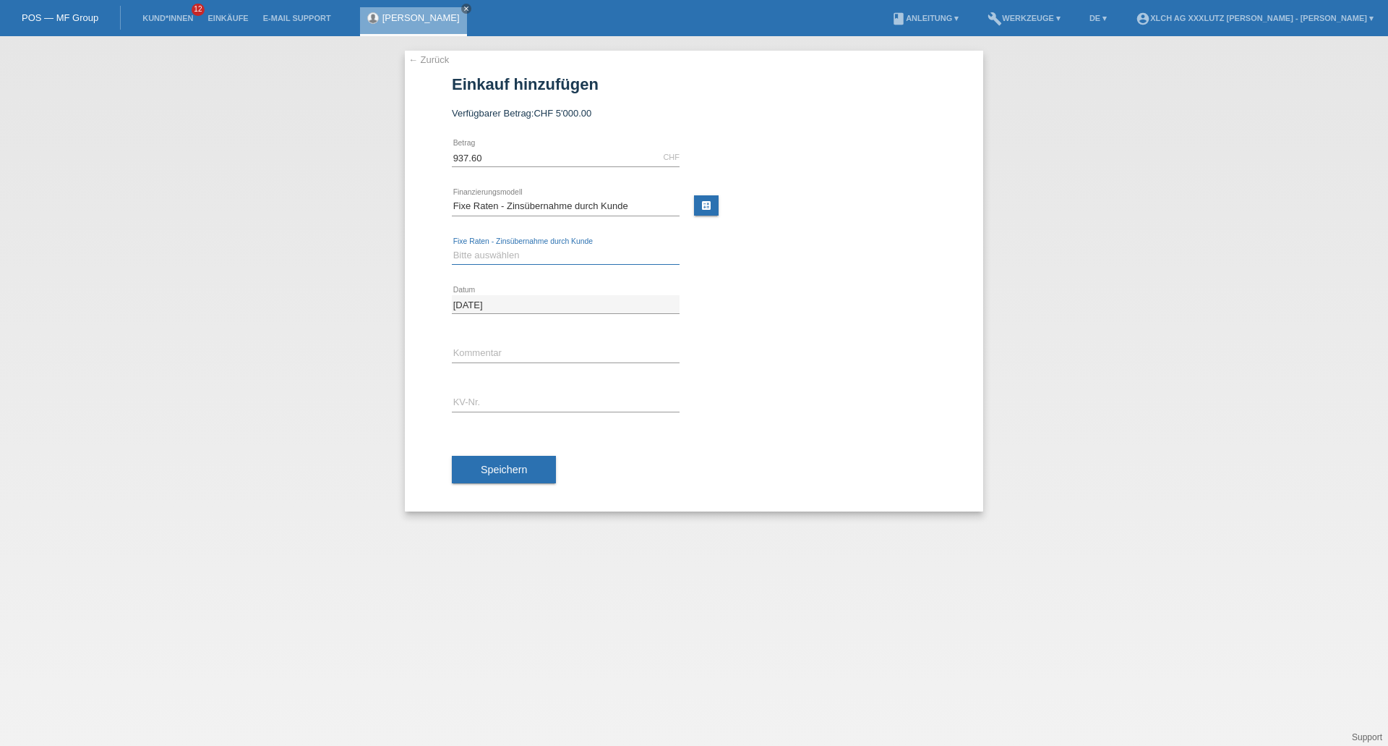
click at [555, 260] on select "Bitte auswählen 6 Raten 12 Raten 24 Raten 36 Raten" at bounding box center [566, 255] width 228 height 17
select select "313"
click at [452, 247] on select "Bitte auswählen 6 Raten 12 Raten 24 Raten 36 Raten" at bounding box center [566, 255] width 228 height 17
click at [505, 410] on input "text" at bounding box center [566, 402] width 228 height 18
type input "ERNG4H"
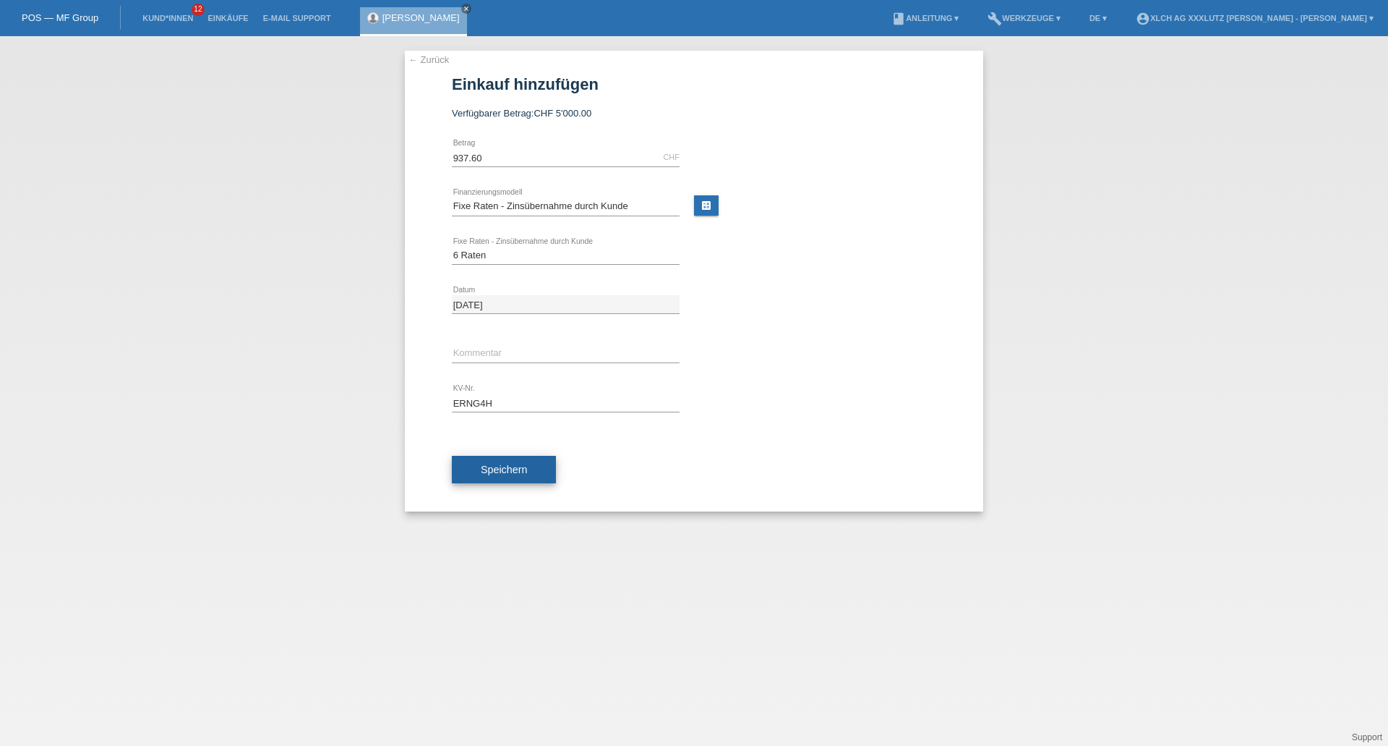
click at [521, 471] on span "Speichern" at bounding box center [504, 470] width 46 height 12
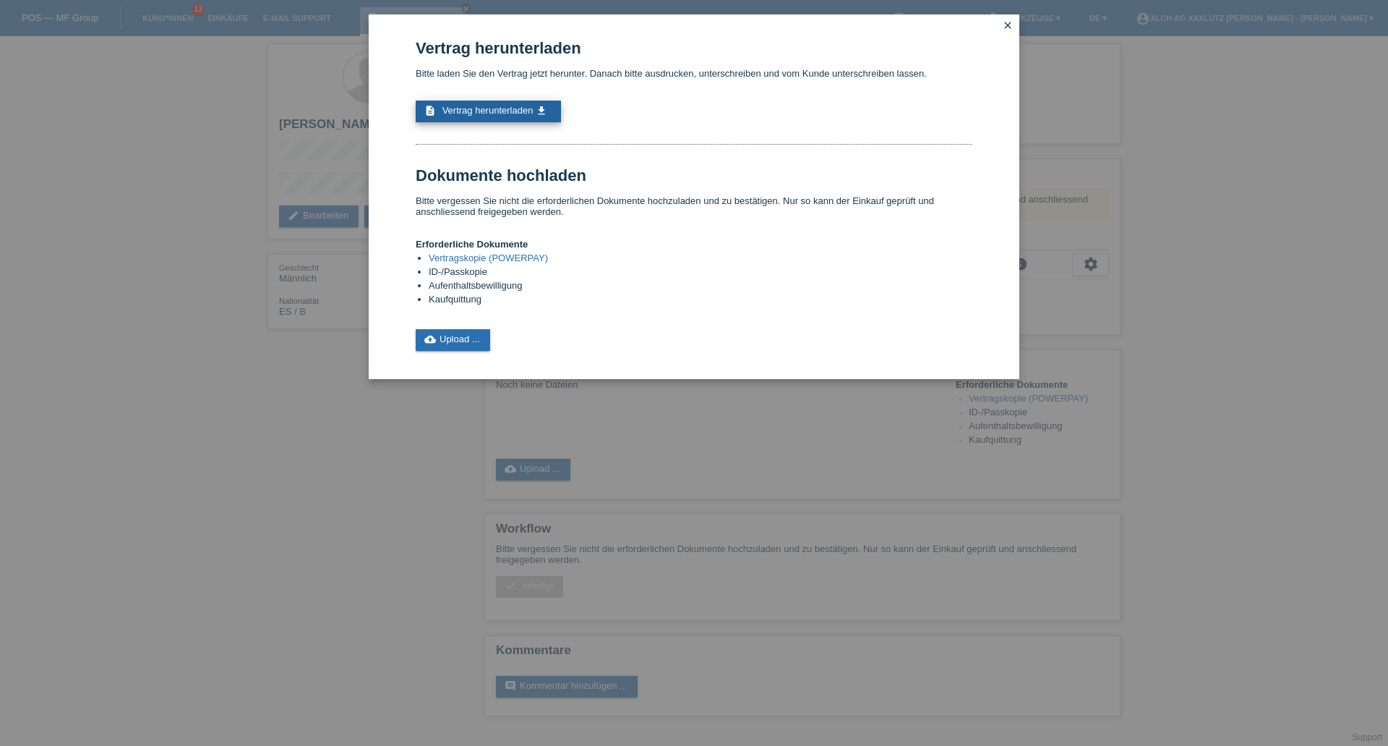
click at [463, 112] on span "Vertrag herunterladen" at bounding box center [488, 110] width 91 height 11
click at [273, 95] on div "Vertrag herunterladen Bitte laden Sie den Vertrag jetzt herunter. Danach bitte …" at bounding box center [694, 373] width 1388 height 746
click at [1013, 20] on icon "close" at bounding box center [1008, 26] width 12 height 12
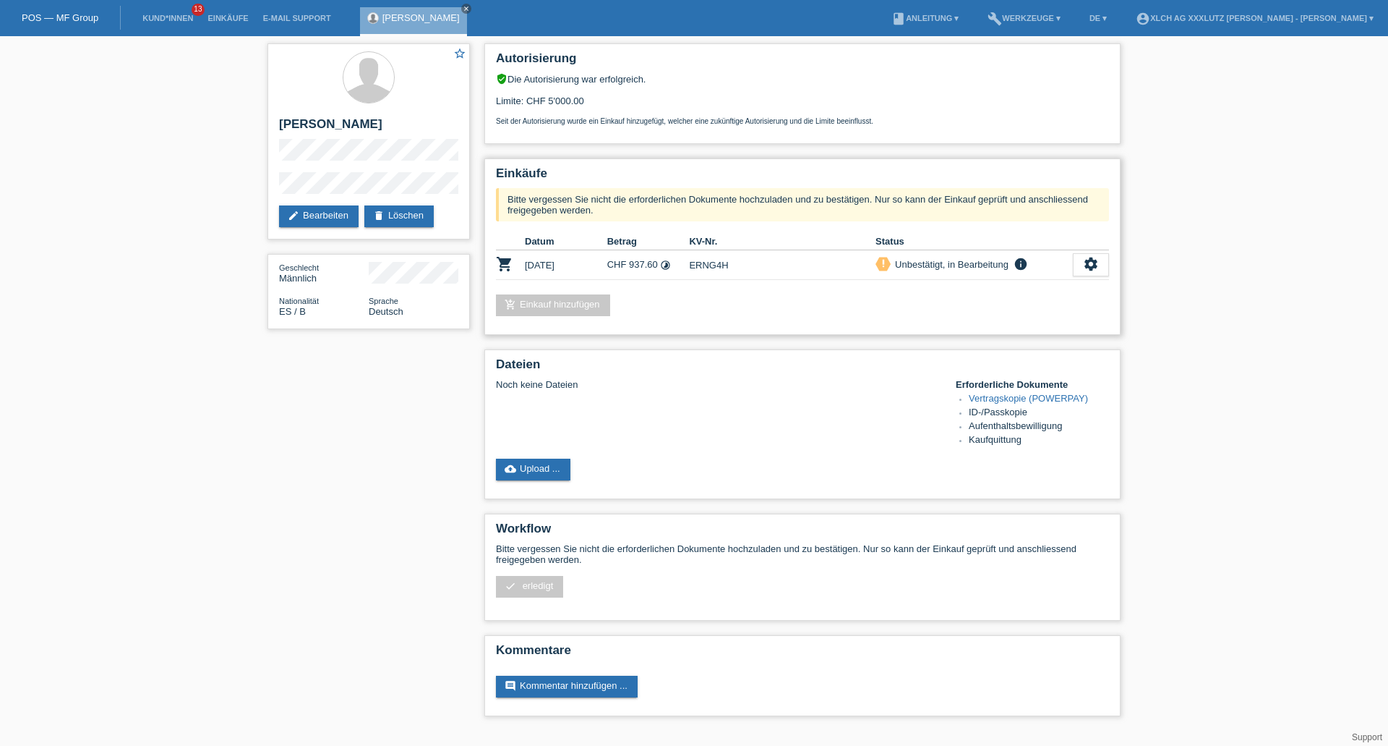
click at [562, 312] on link "add_shopping_cart Einkauf hinzufügen" at bounding box center [553, 305] width 114 height 22
click at [571, 306] on link "add_shopping_cart Einkauf hinzufügen" at bounding box center [553, 305] width 114 height 22
click at [801, 263] on td "ERNG4H" at bounding box center [782, 265] width 187 height 30
click at [1098, 257] on icon "settings" at bounding box center [1091, 264] width 16 height 16
click at [1096, 264] on icon "settings" at bounding box center [1091, 264] width 16 height 16
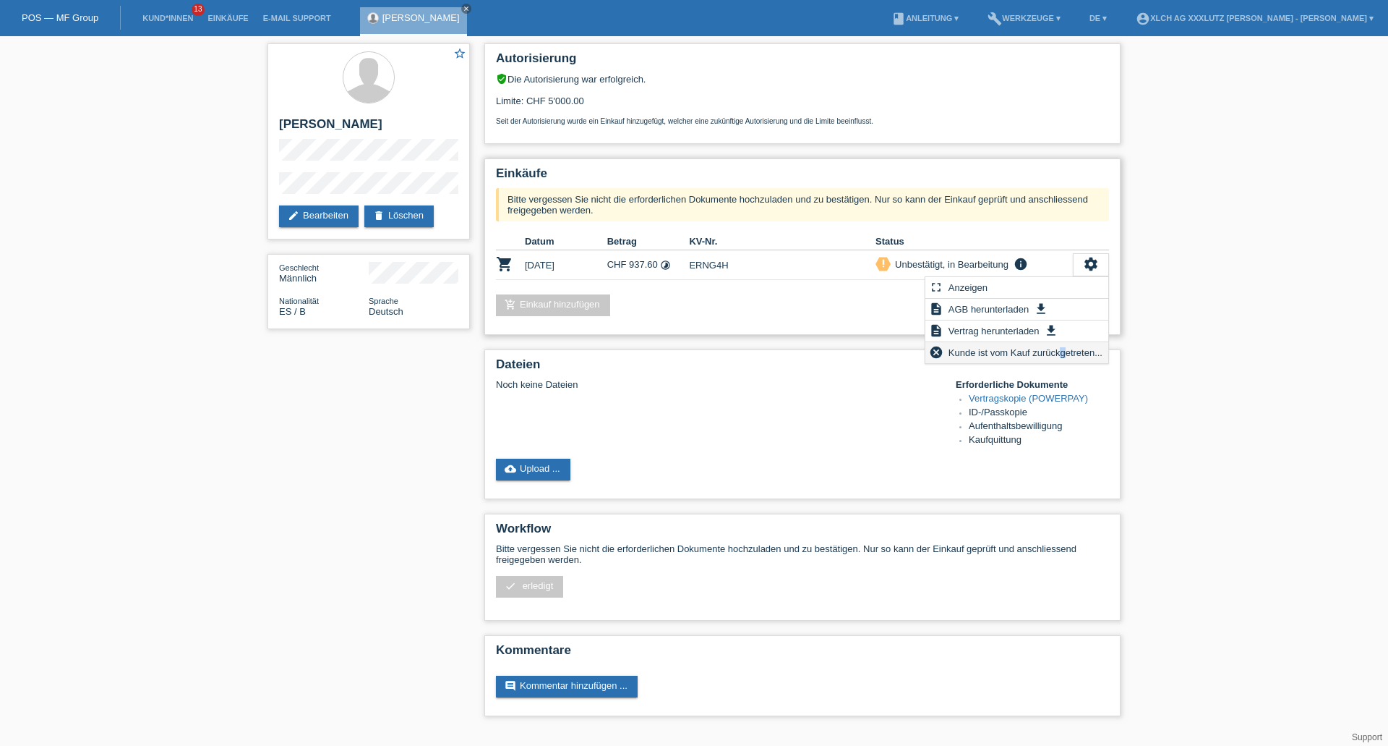
click at [1064, 351] on span "Kunde ist vom Kauf zurückgetreten..." at bounding box center [1026, 351] width 158 height 17
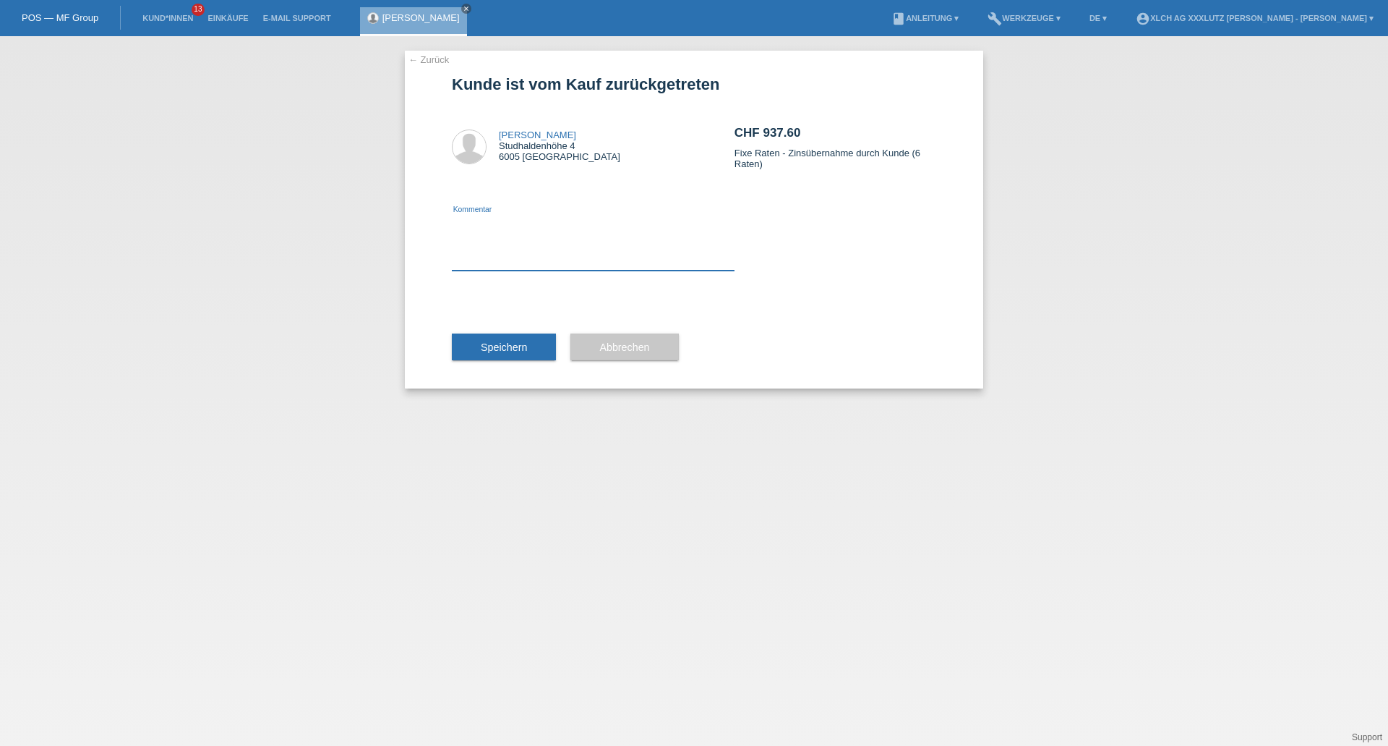
click at [538, 247] on textarea at bounding box center [593, 243] width 283 height 56
type textarea "ES KOMMT EIN ZWEITER KV"
click at [484, 343] on span "Speichern" at bounding box center [504, 347] width 46 height 12
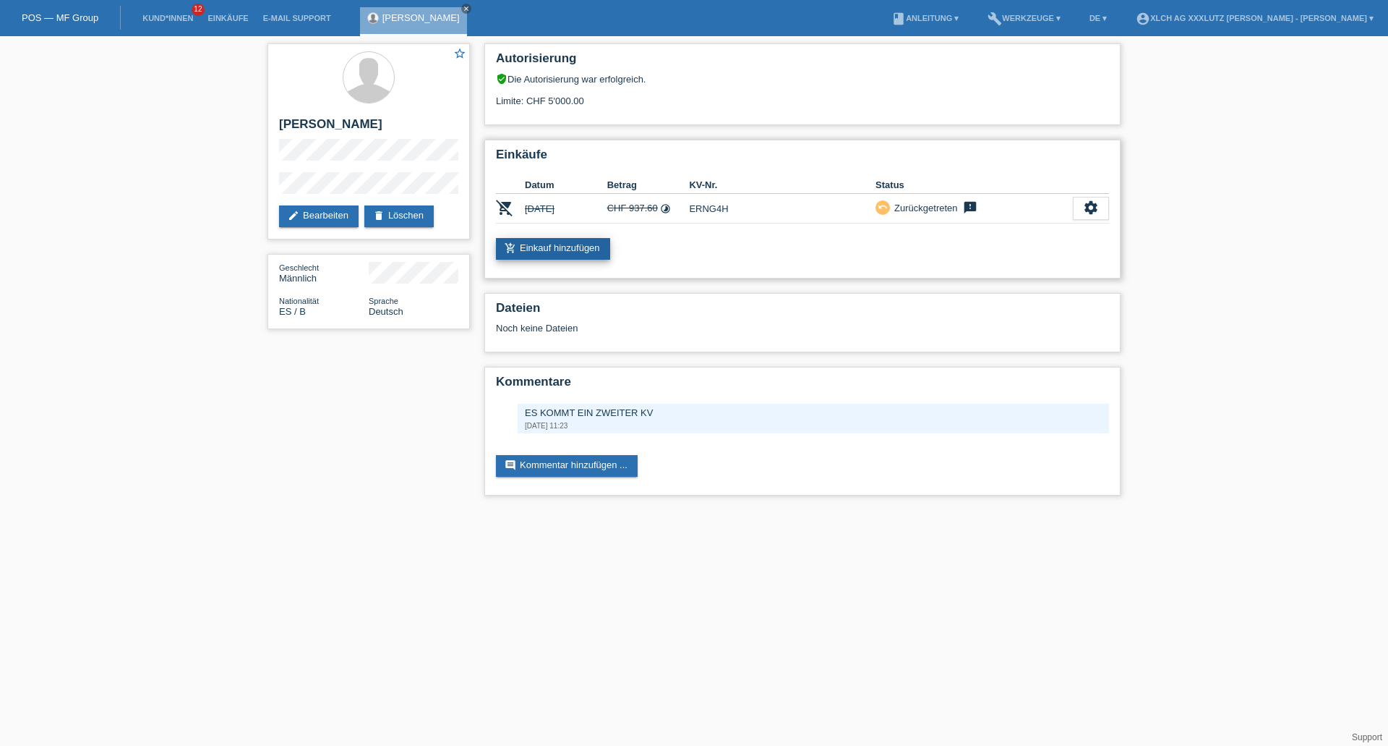
click at [537, 244] on link "add_shopping_cart Einkauf hinzufügen" at bounding box center [553, 249] width 114 height 22
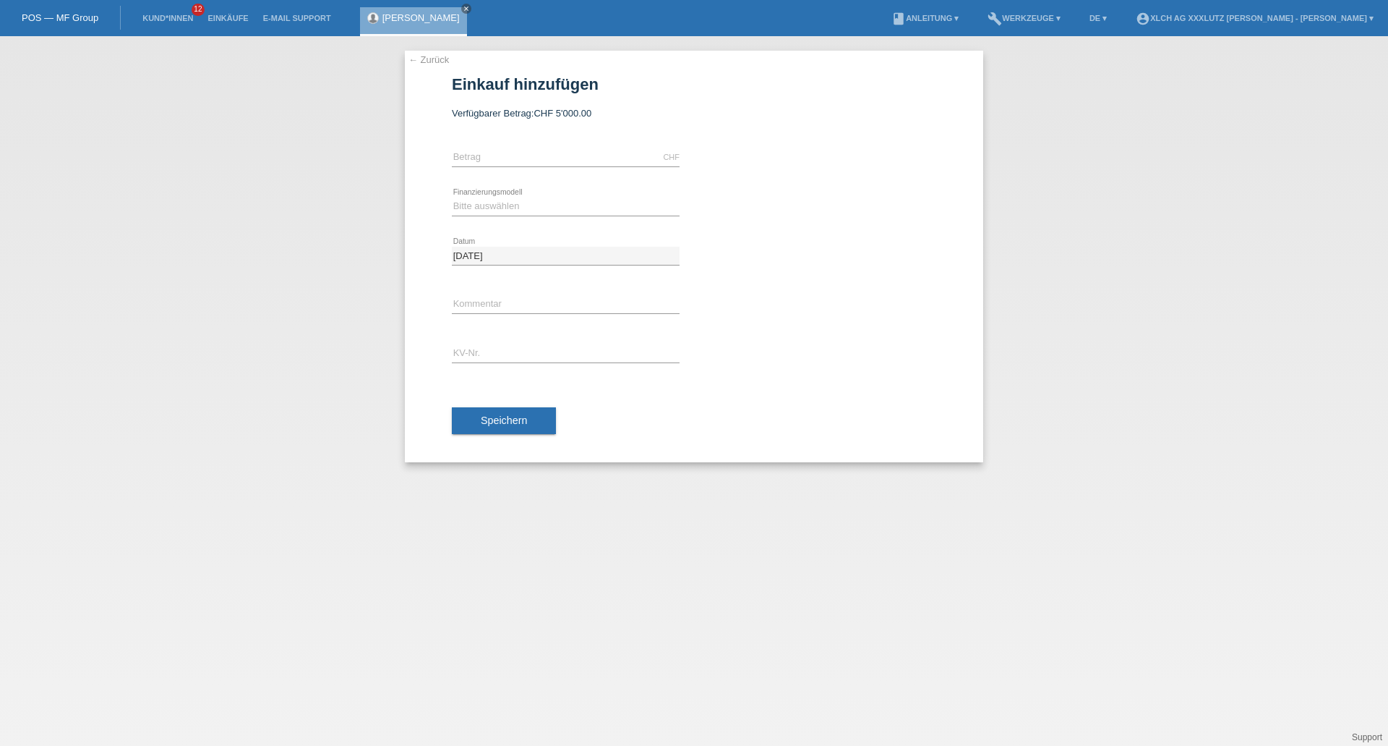
click at [556, 168] on div "CHF error [GEOGRAPHIC_DATA]" at bounding box center [566, 157] width 228 height 49
click at [556, 163] on input "text" at bounding box center [566, 157] width 228 height 18
type input "2409.20"
click at [510, 203] on select "Bitte auswählen Kauf auf Rechnung mit Teilzahlungsoption Fixe Raten - Zinsübern…" at bounding box center [566, 205] width 228 height 17
select select "109"
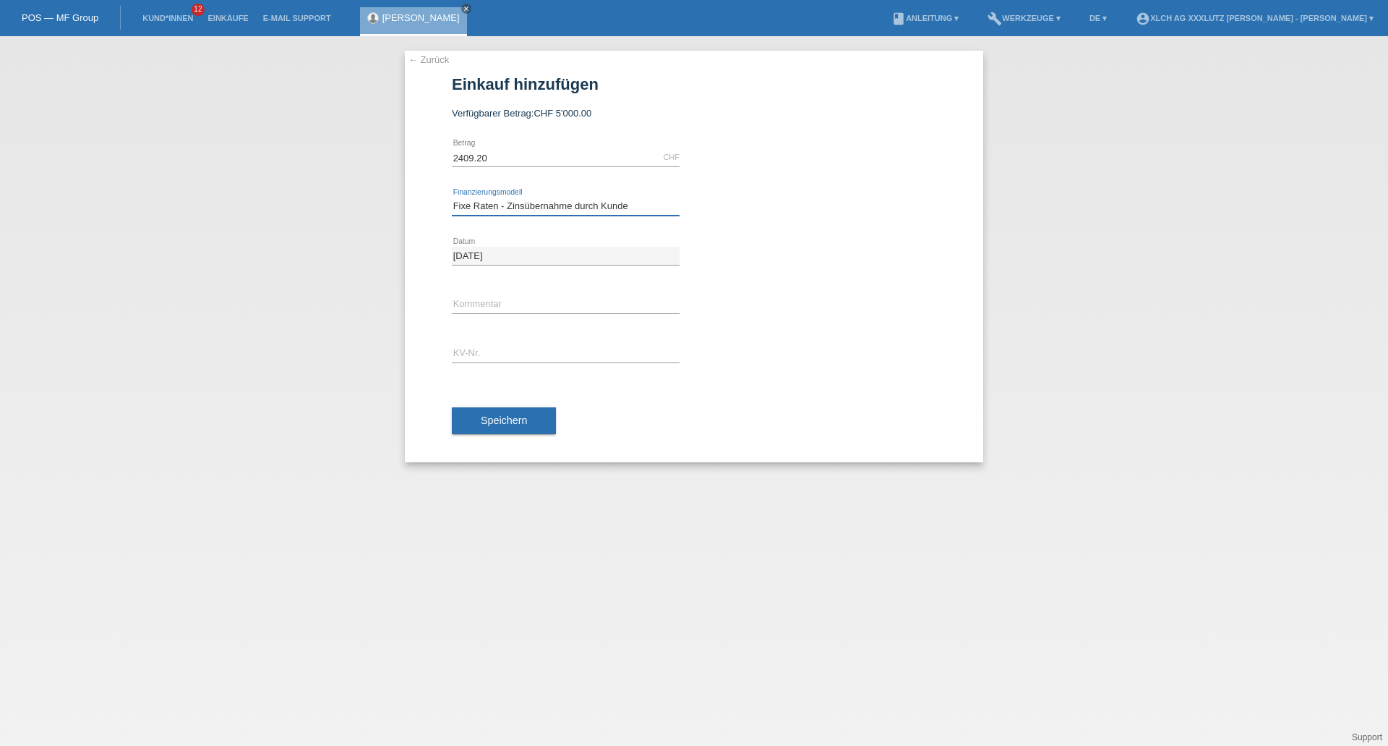
click at [452, 197] on select "Bitte auswählen Kauf auf Rechnung mit Teilzahlungsoption Fixe Raten - Zinsübern…" at bounding box center [566, 205] width 228 height 17
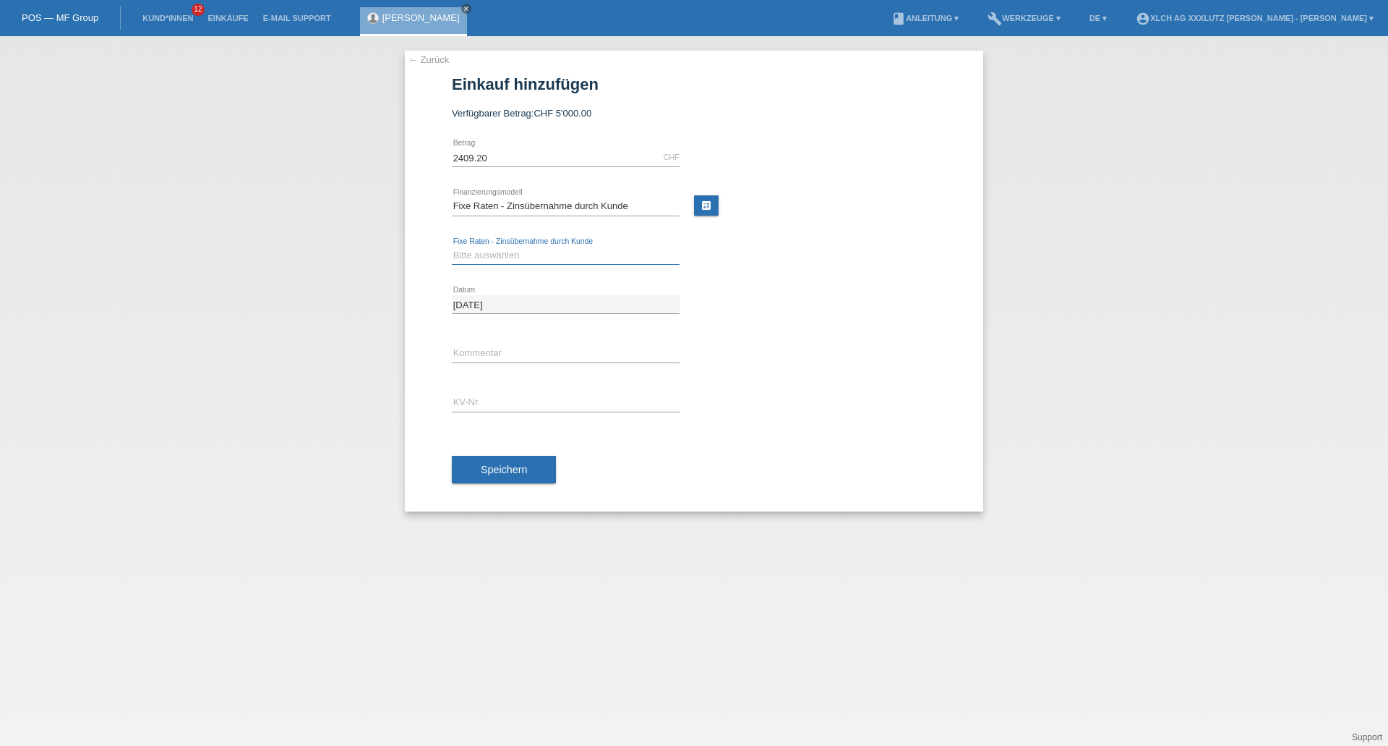
click at [506, 260] on select "Bitte auswählen 6 Raten 12 Raten 24 Raten 36 Raten" at bounding box center [566, 255] width 228 height 17
select select "313"
click at [452, 247] on select "Bitte auswählen 6 Raten 12 Raten 24 Raten 36 Raten" at bounding box center [566, 255] width 228 height 17
click at [482, 244] on div "Bitte auswählen 6 Raten 12 Raten 24 Raten 36 Raten error Fixe Raten - Zinsübern…" at bounding box center [566, 255] width 228 height 49
click at [707, 205] on link "calculate" at bounding box center [706, 205] width 25 height 20
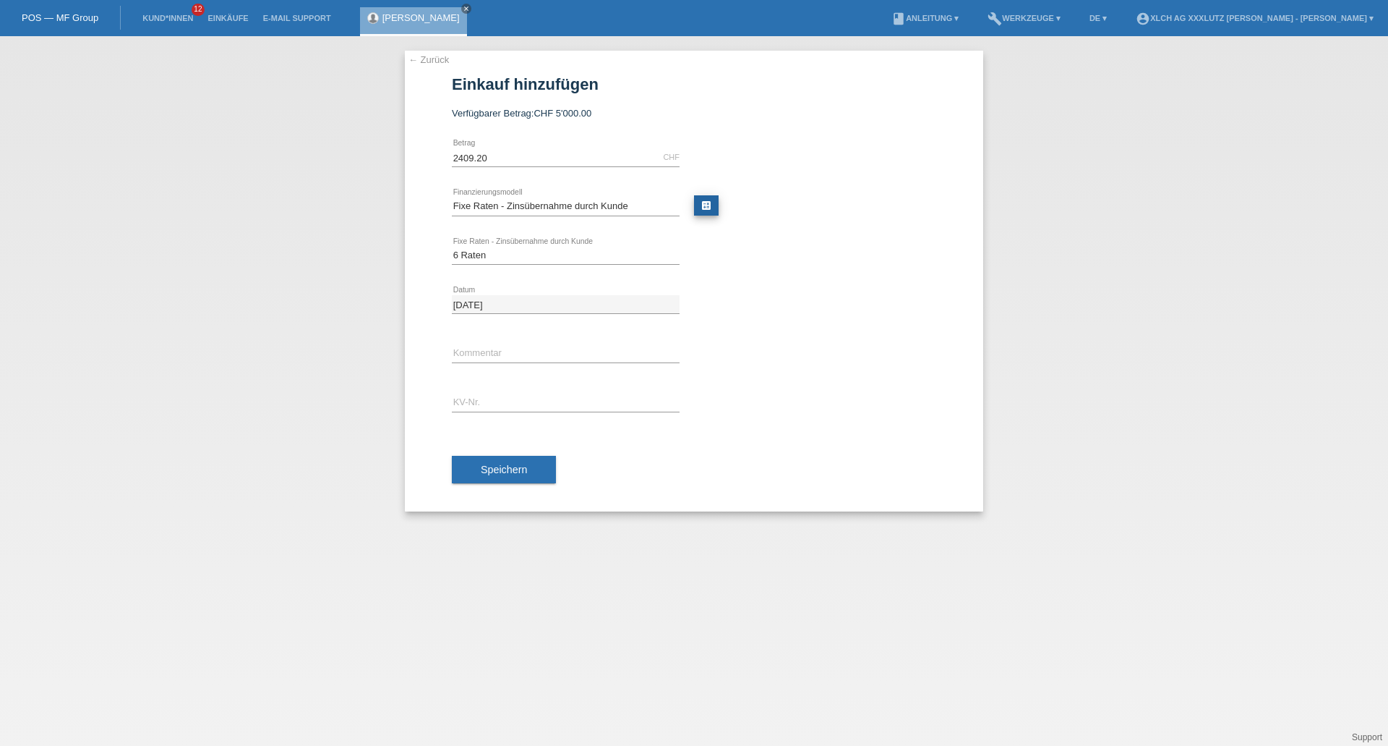
type input "2409.20"
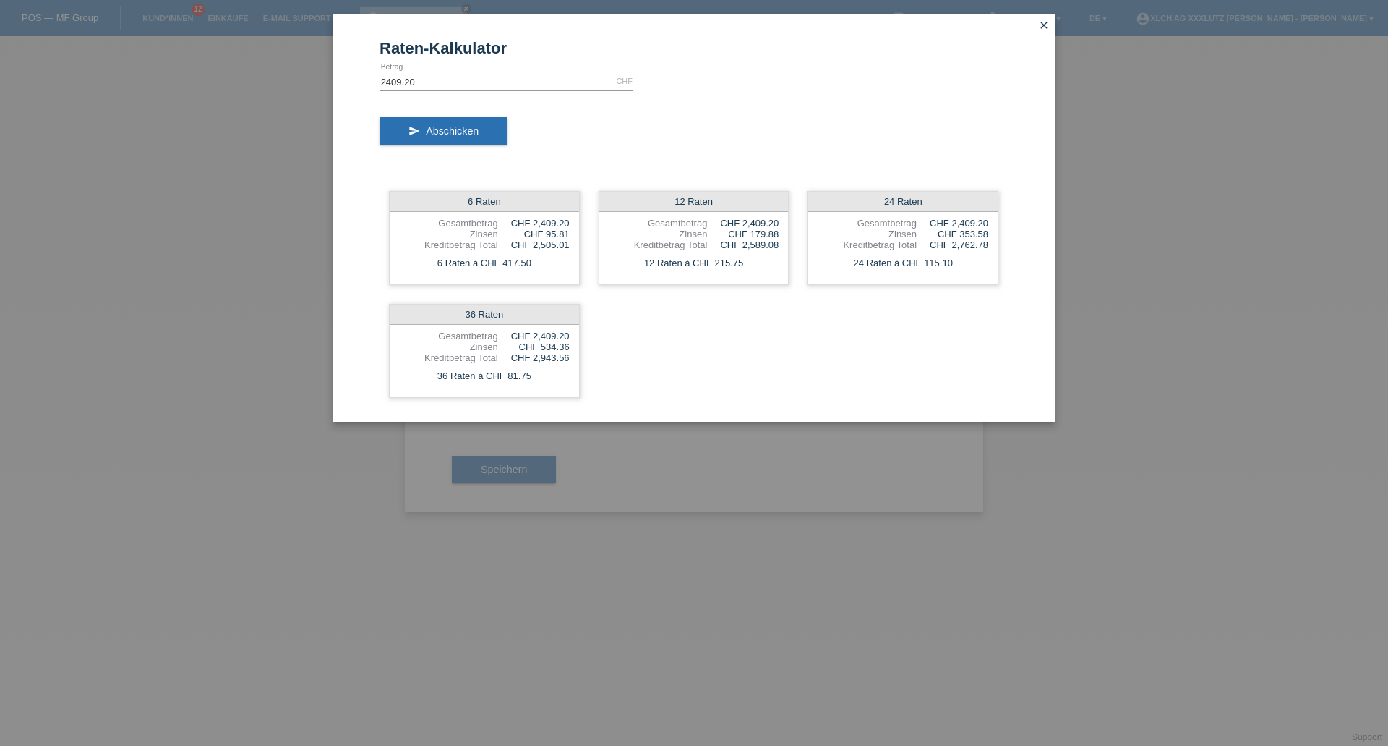
click at [455, 132] on span "Abschicken" at bounding box center [452, 131] width 53 height 12
click at [1047, 23] on icon "close" at bounding box center [1044, 26] width 12 height 12
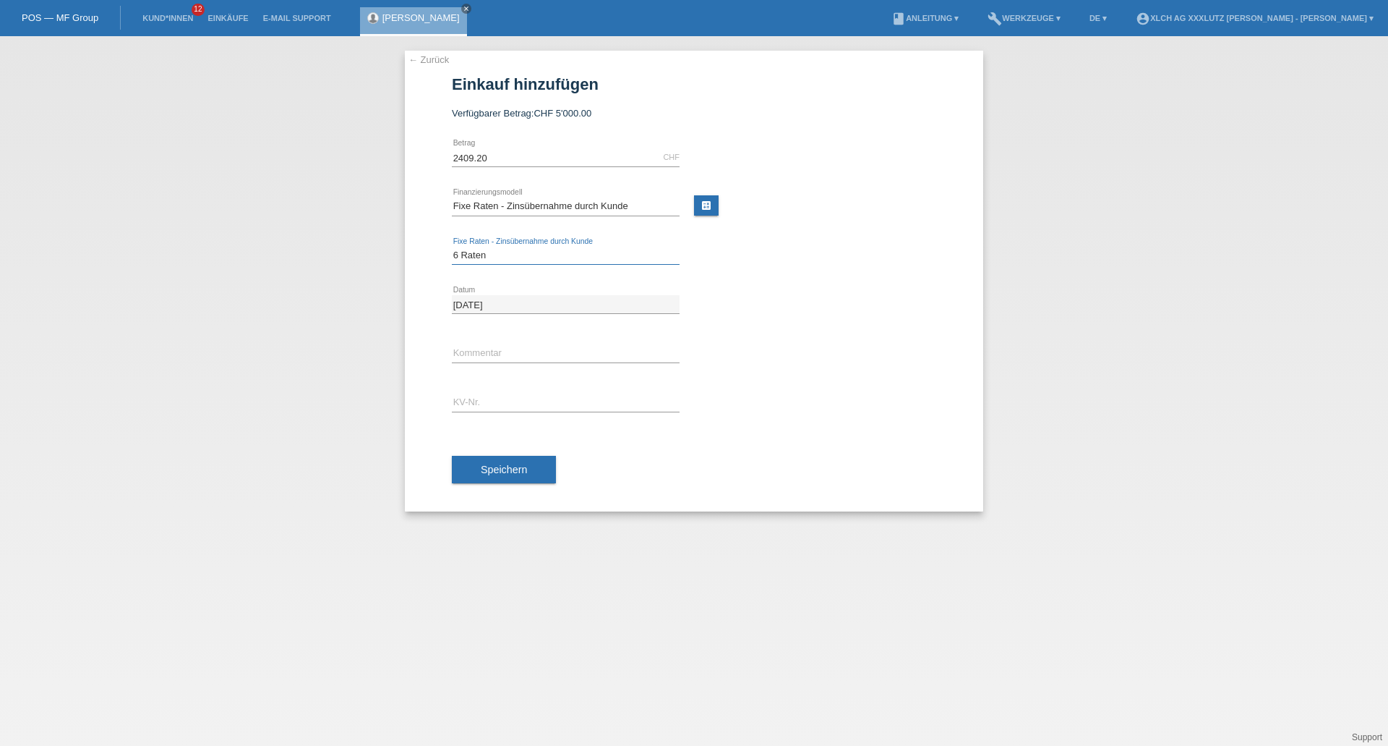
click at [489, 249] on select "Bitte auswählen 6 Raten 12 Raten 24 Raten 36 Raten" at bounding box center [566, 255] width 228 height 17
select select "314"
click at [452, 247] on select "Bitte auswählen 6 Raten 12 Raten 24 Raten 36 Raten" at bounding box center [566, 255] width 228 height 17
click at [501, 398] on input "text" at bounding box center [566, 402] width 228 height 18
type input "ERNG4H UND ERNG4F"
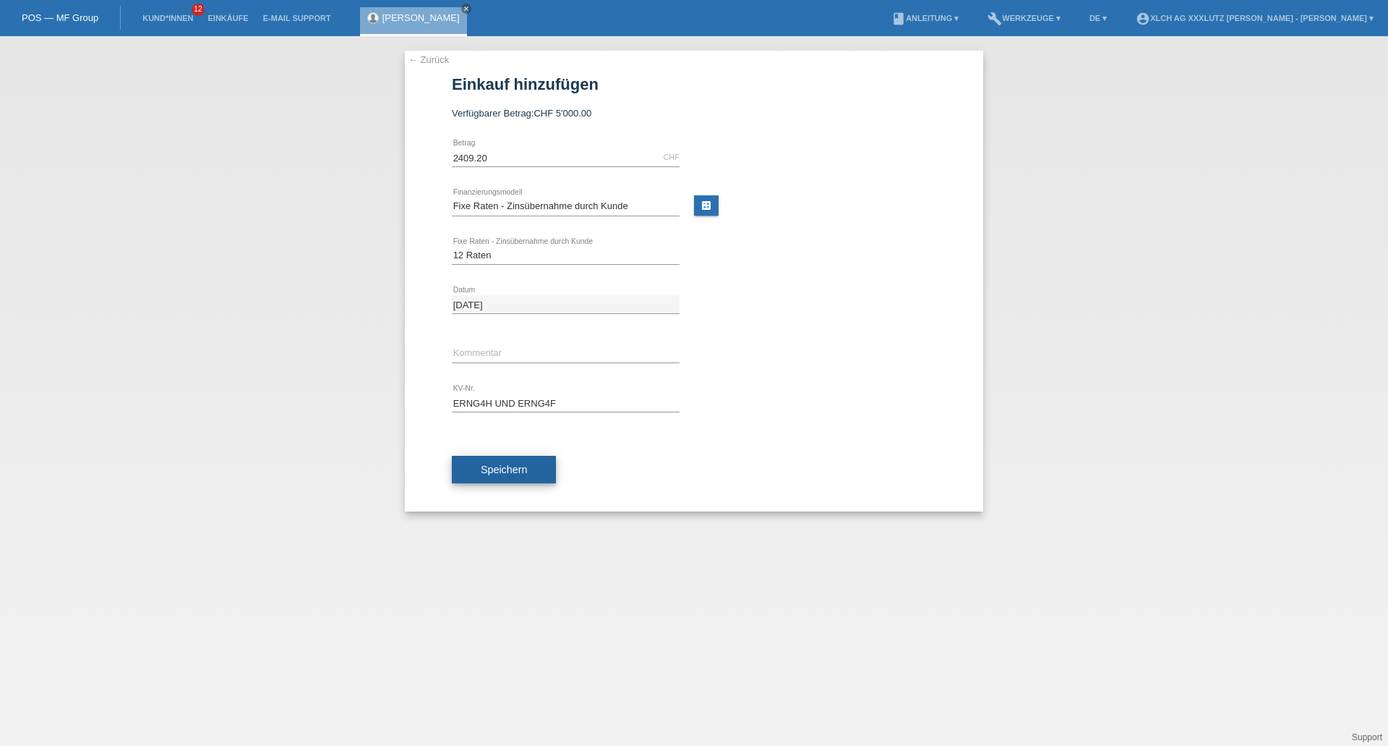
click at [495, 471] on span "Speichern" at bounding box center [504, 470] width 46 height 12
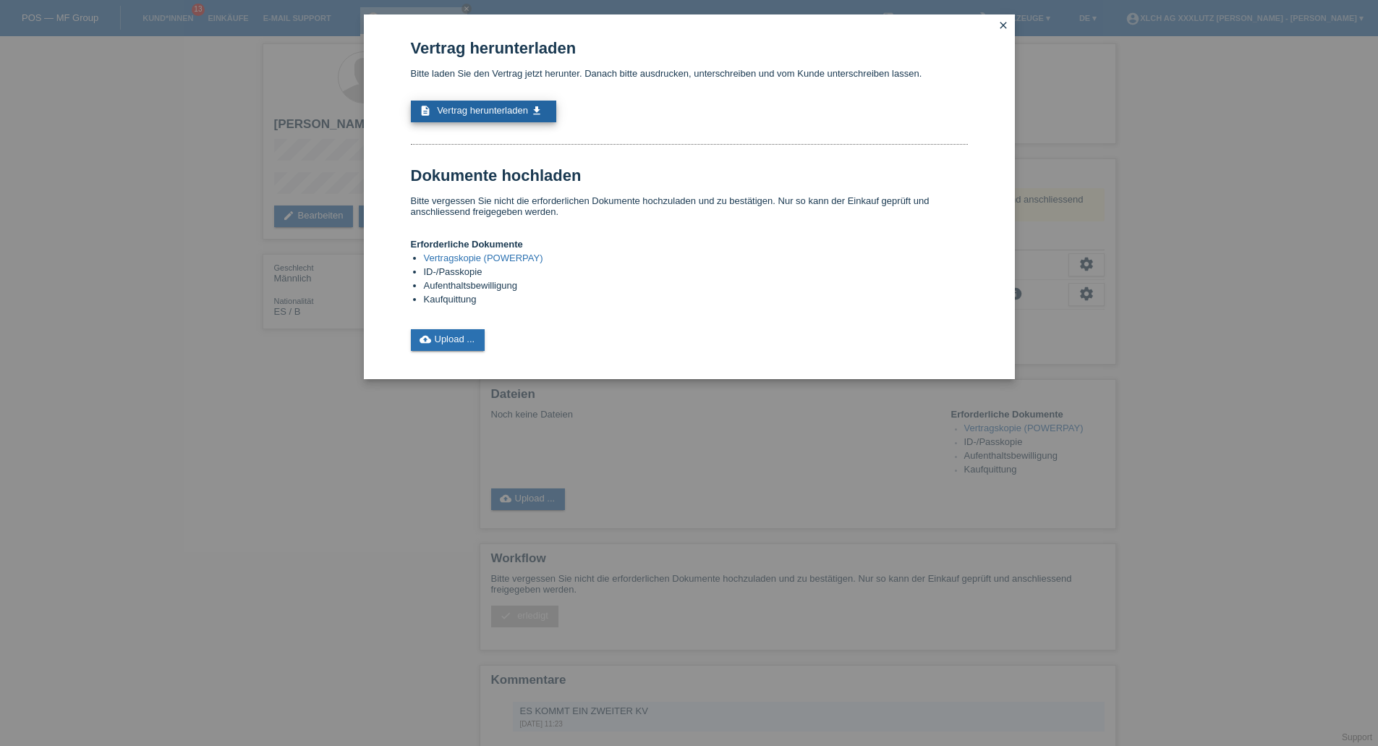
click at [523, 117] on link "description Vertrag herunterladen get_app" at bounding box center [483, 112] width 145 height 22
